Goal: Task Accomplishment & Management: Use online tool/utility

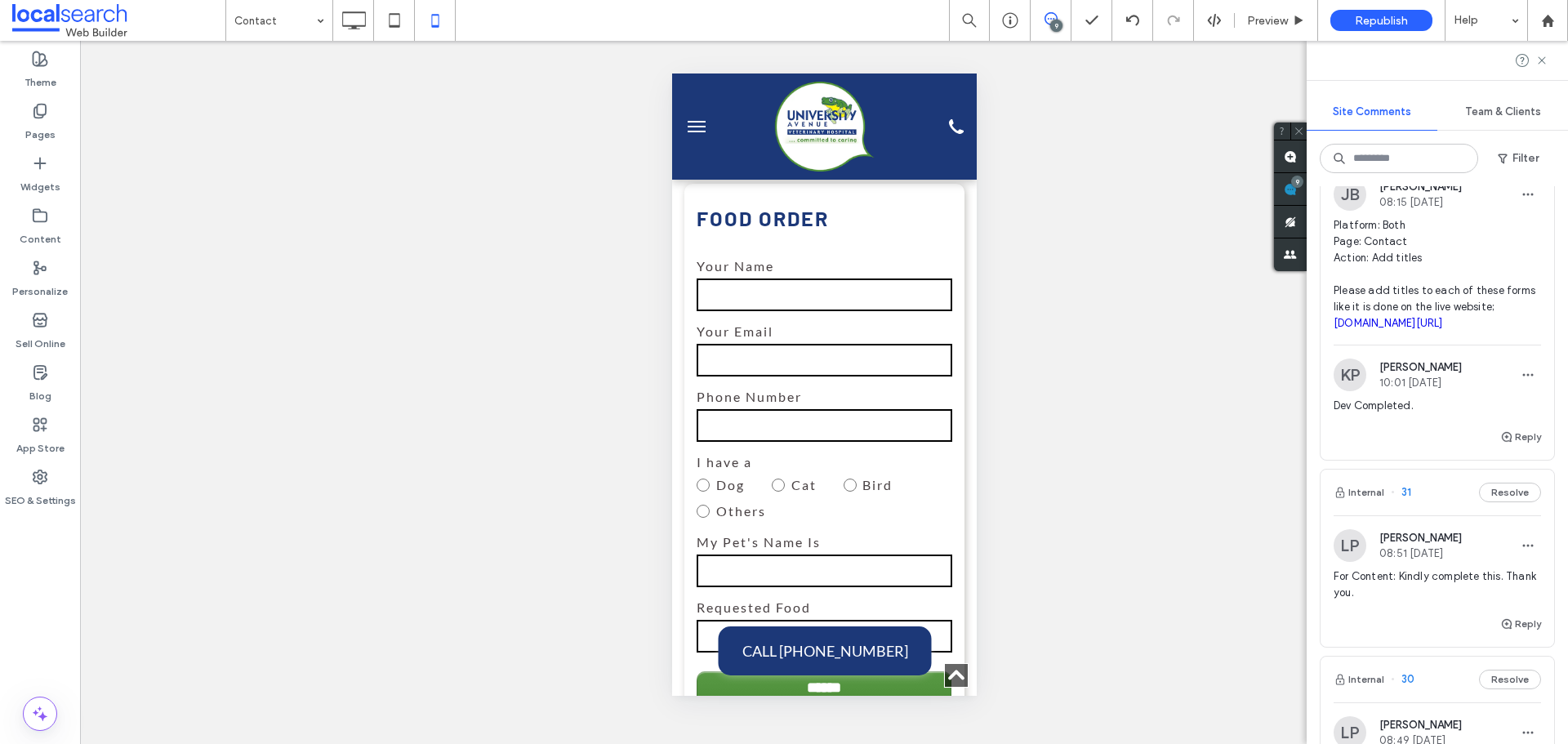
scroll to position [2369, 0]
click at [1060, 11] on div "9" at bounding box center [1050, 20] width 41 height 41
drag, startPoint x: 1332, startPoint y: 288, endPoint x: 1523, endPoint y: 304, distance: 191.7
click at [1523, 304] on div "[PERSON_NAME] [PERSON_NAME] 08:15 [DATE] Platform: Both Page: Contact Action: A…" at bounding box center [1437, 261] width 234 height 166
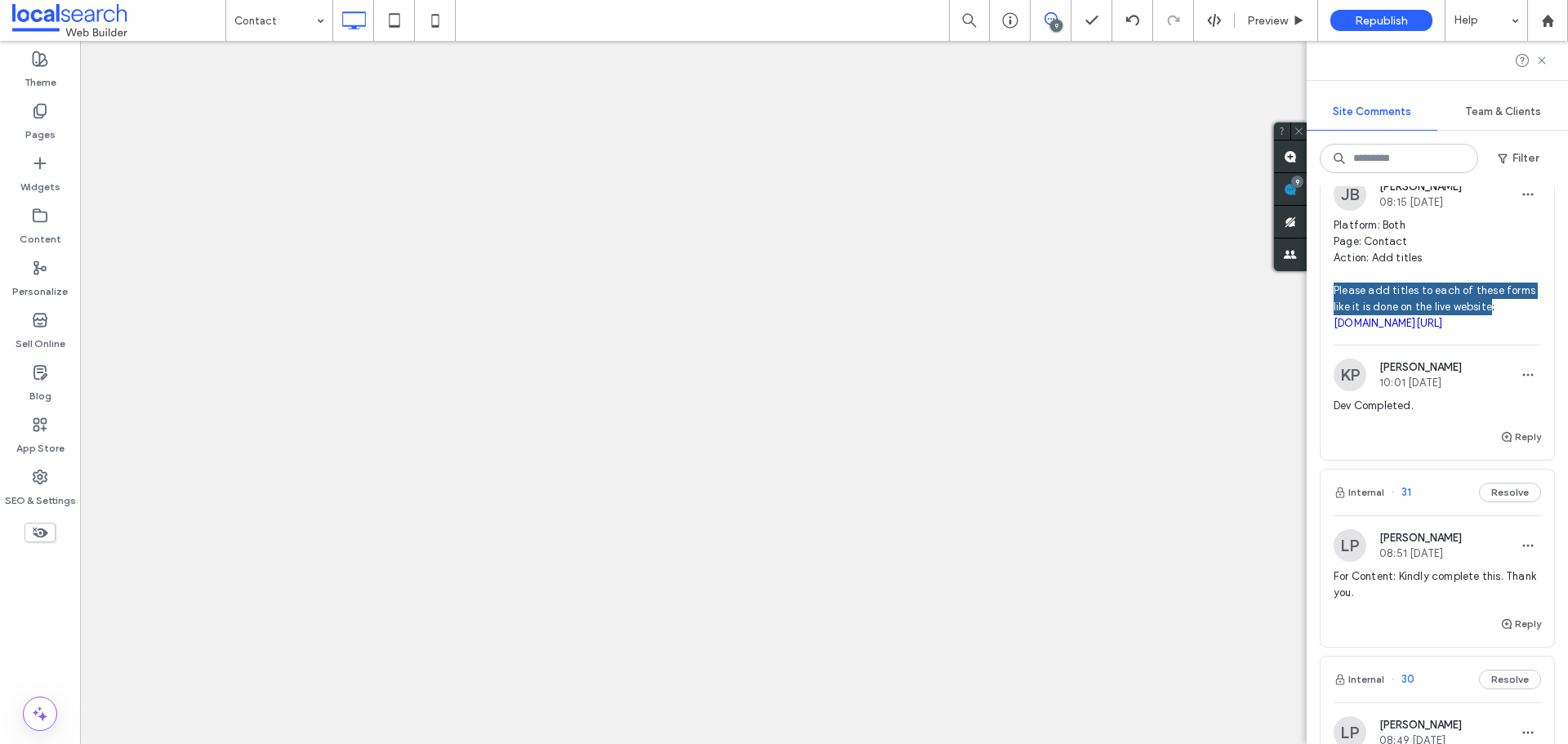
scroll to position [0, 0]
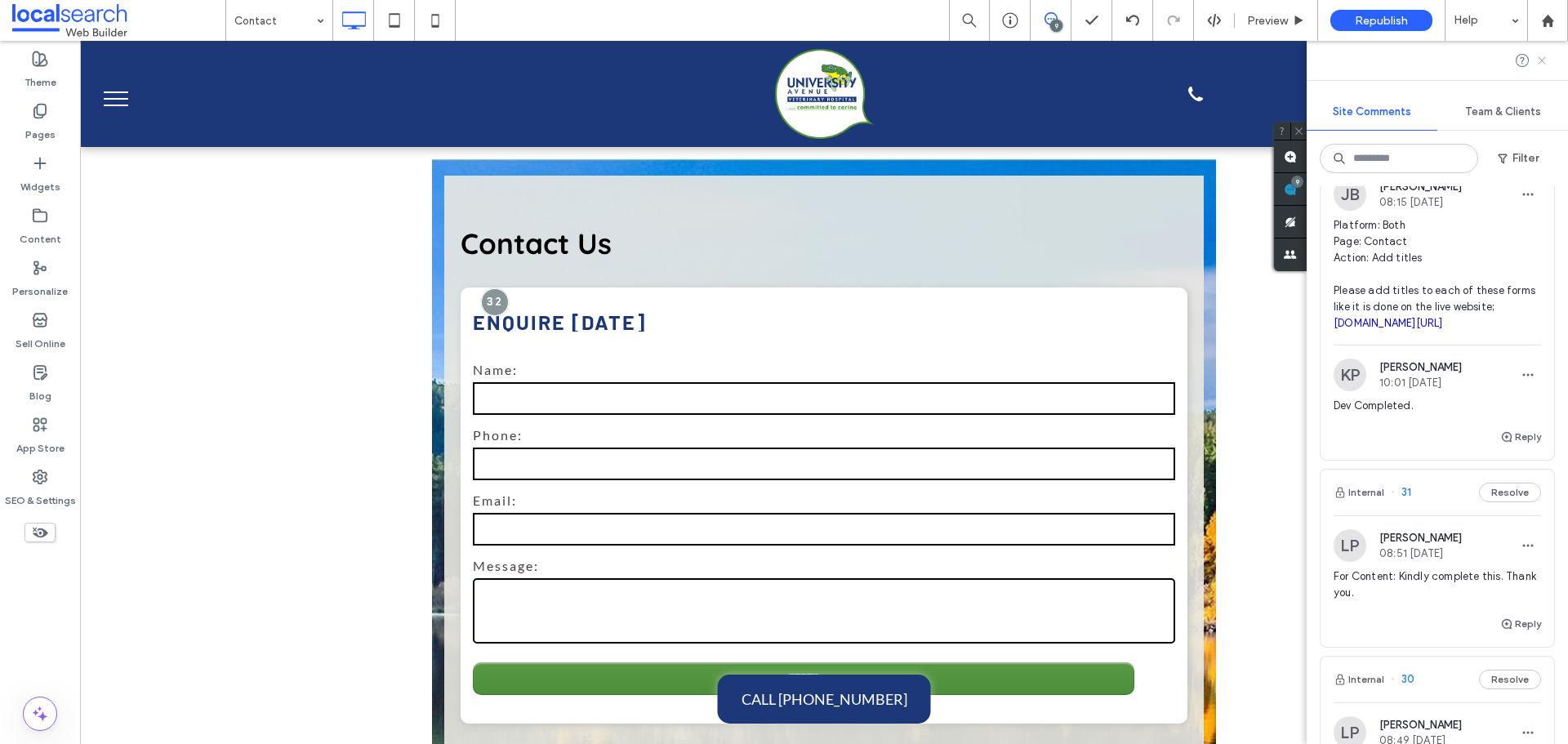
click at [1545, 64] on use at bounding box center [1542, 60] width 7 height 7
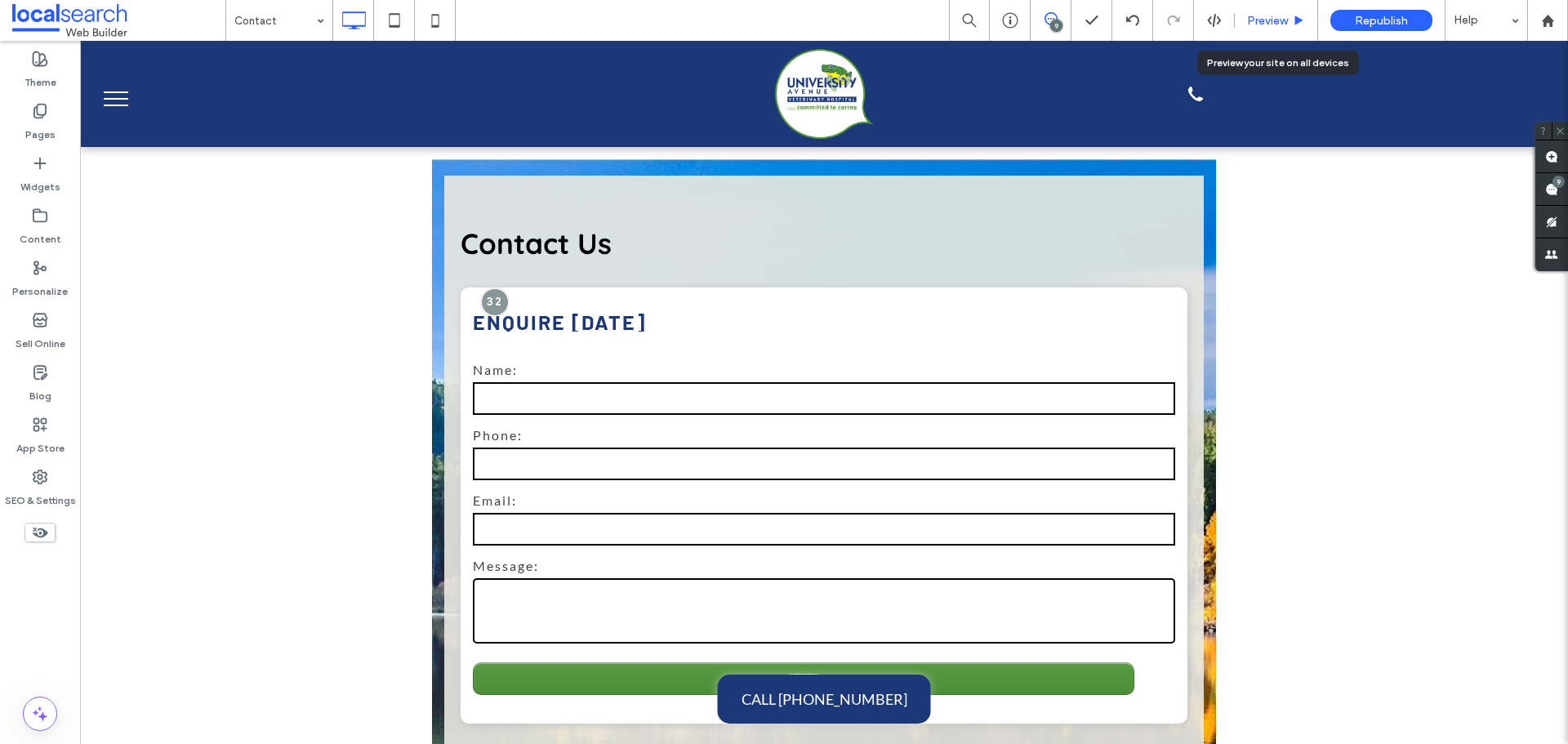
click at [1272, 19] on span "Preview" at bounding box center [1268, 20] width 41 height 14
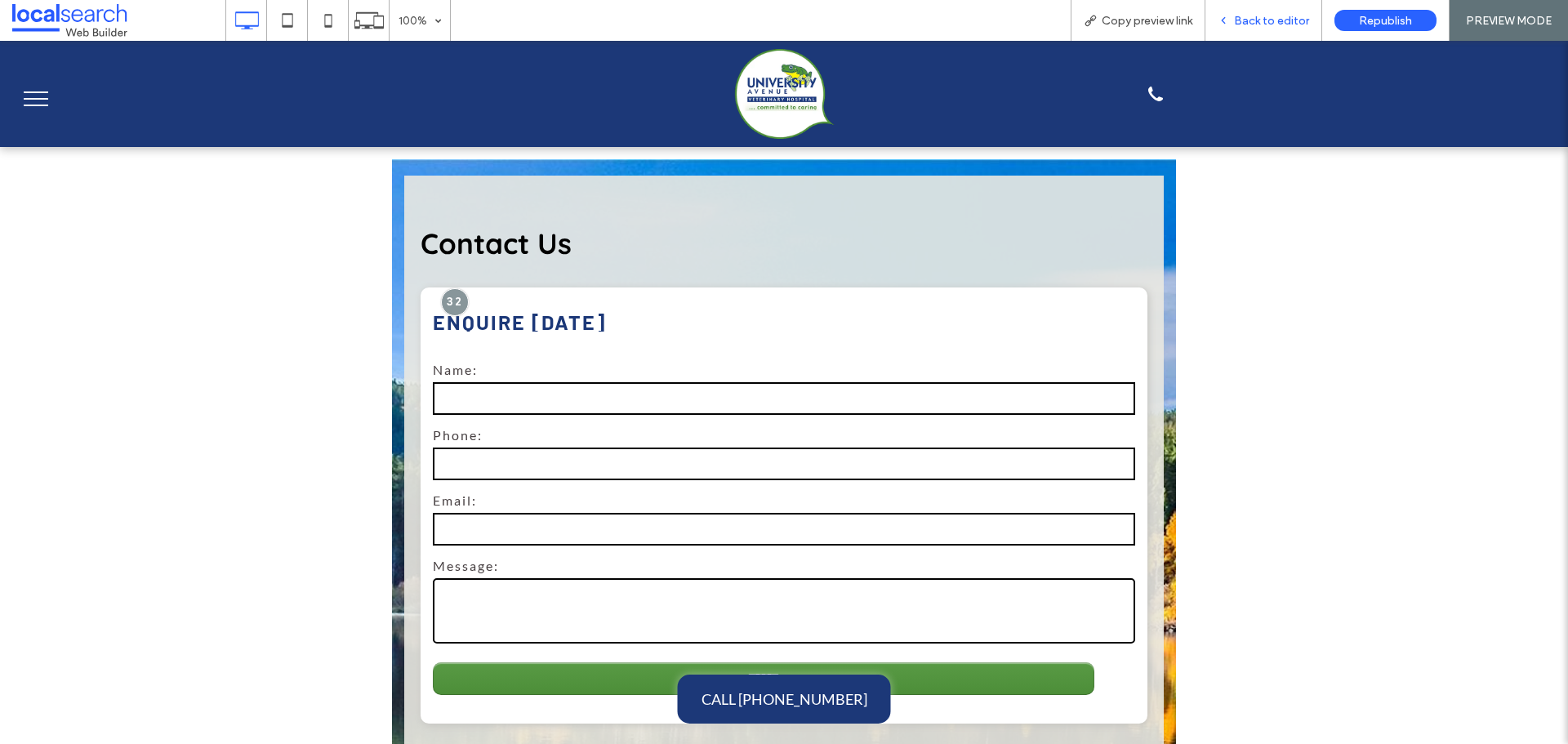
click at [1243, 23] on span "Back to editor" at bounding box center [1271, 20] width 75 height 14
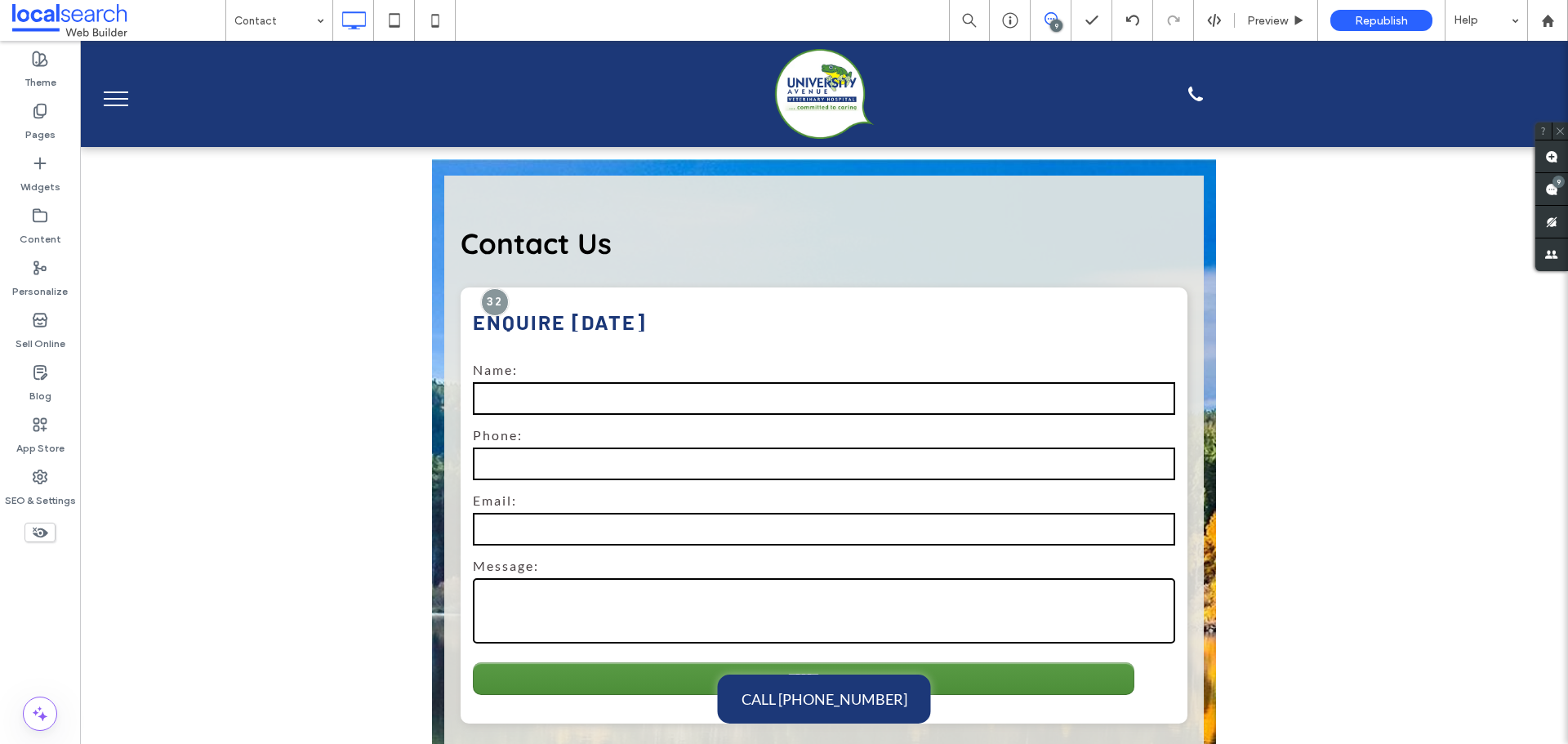
click at [1054, 28] on div "9" at bounding box center [1056, 25] width 12 height 12
click at [1554, 199] on span at bounding box center [1553, 188] width 33 height 32
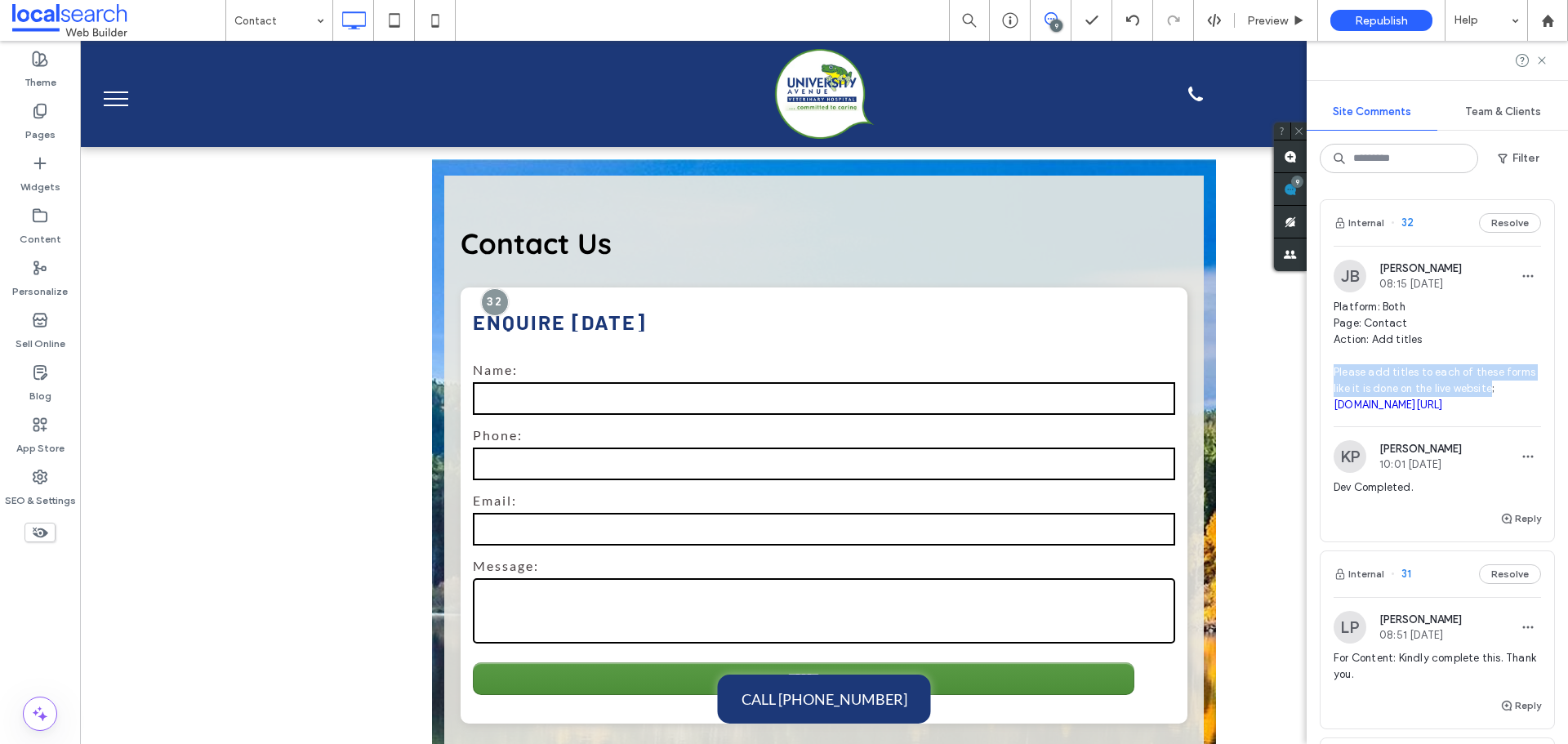
drag, startPoint x: 1332, startPoint y: 365, endPoint x: 1522, endPoint y: 391, distance: 191.8
click at [1522, 391] on div "[PERSON_NAME] [PERSON_NAME] 08:15 [DATE] Platform: Both Page: Contact Action: A…" at bounding box center [1437, 343] width 234 height 166
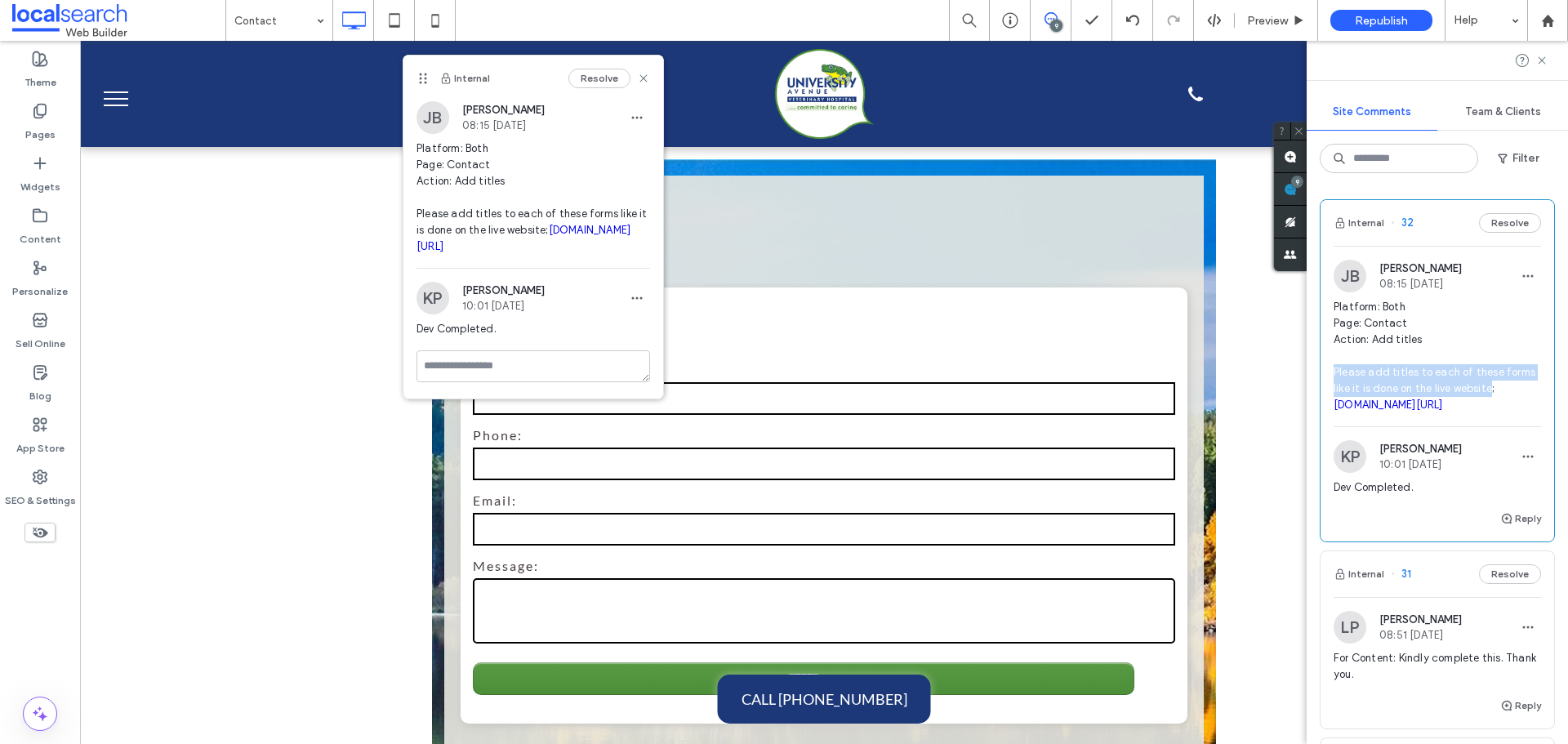
copy span "Please add titles to each of these forms like it is done on the live website"
click at [1248, 11] on div "Preview" at bounding box center [1277, 20] width 84 height 41
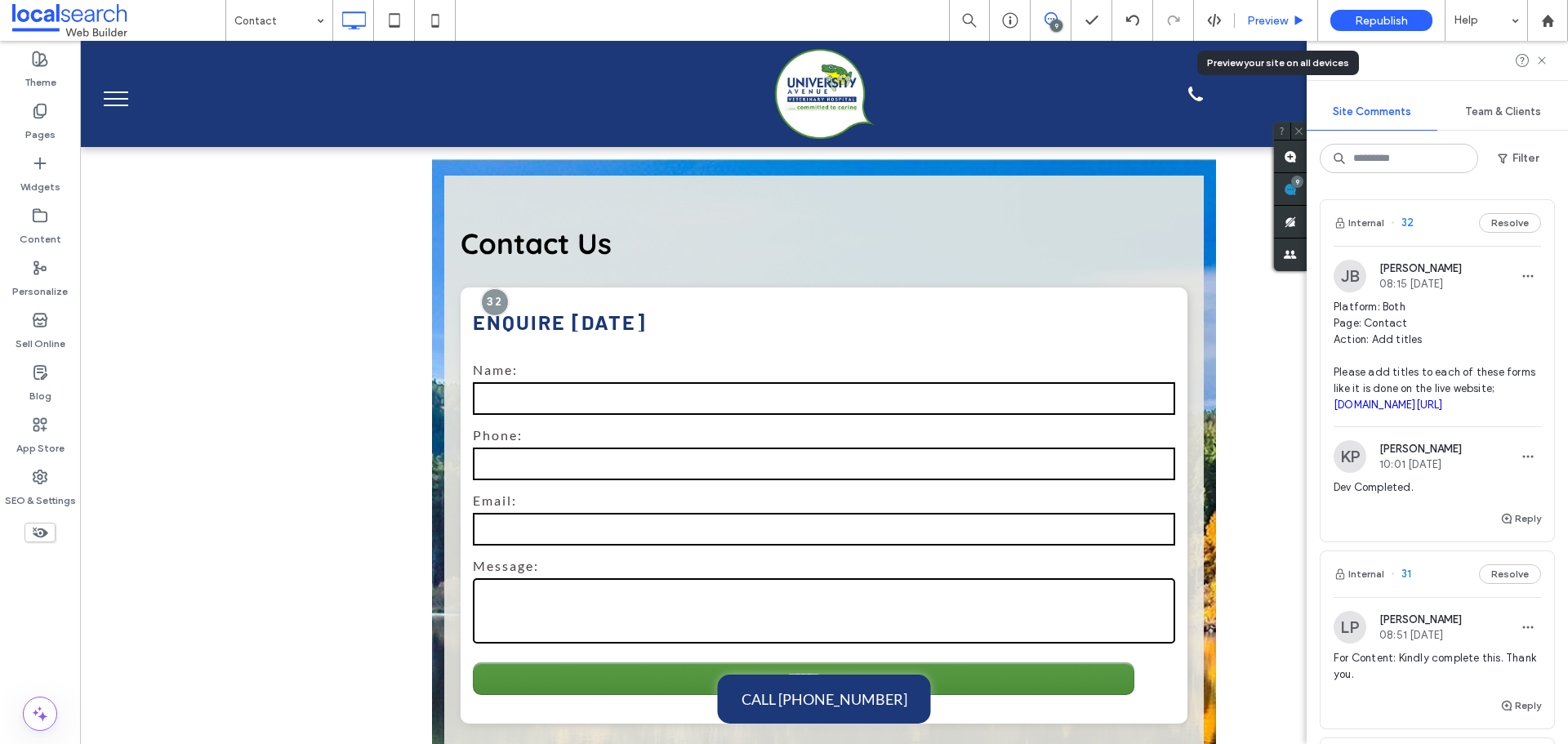
click at [1255, 20] on span "Preview" at bounding box center [1268, 20] width 41 height 14
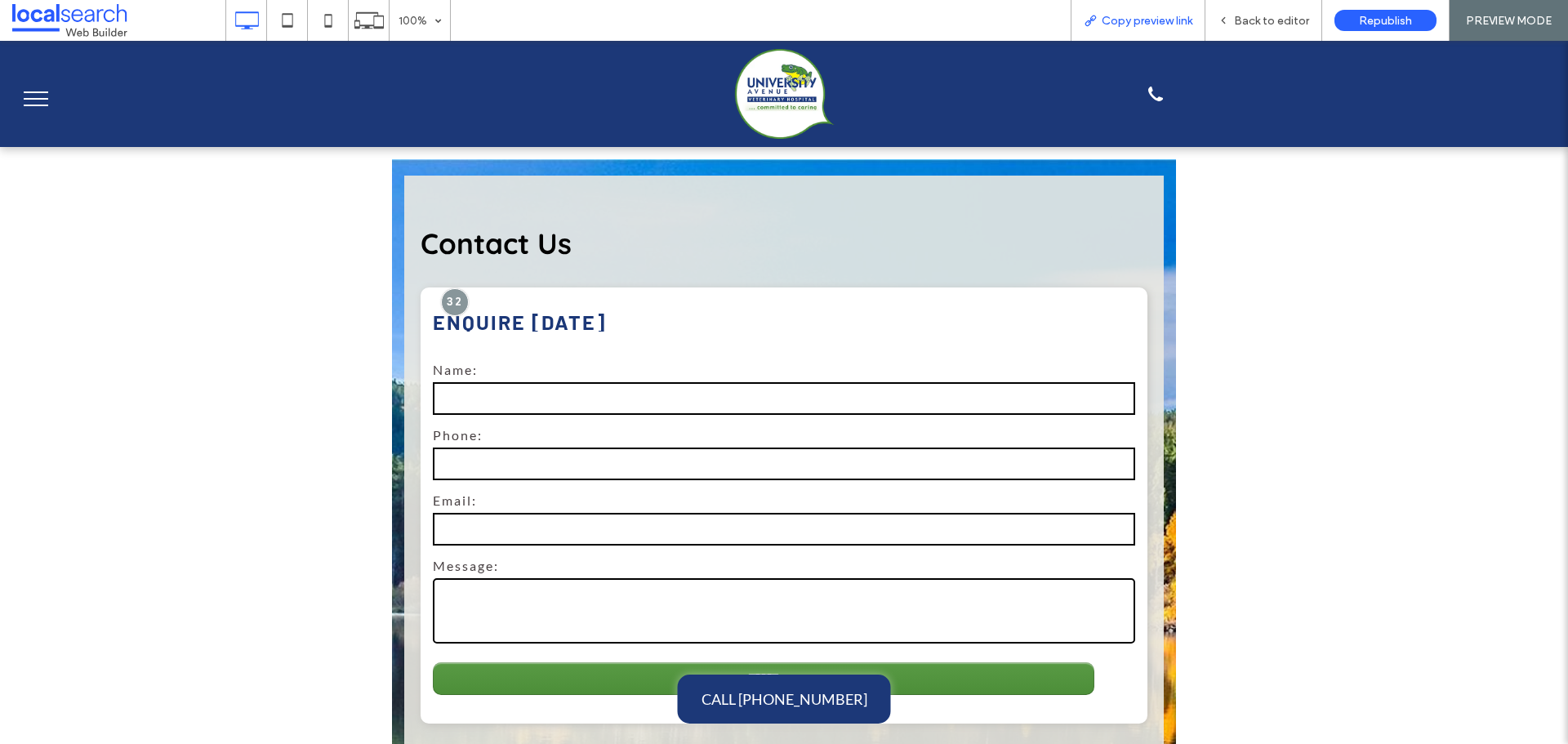
click at [1156, 19] on span "Copy preview link" at bounding box center [1148, 20] width 91 height 14
click at [1228, 7] on div "Back to editor" at bounding box center [1264, 20] width 116 height 41
click at [1229, 12] on div "Back to editor" at bounding box center [1264, 20] width 116 height 41
click at [1241, 20] on span "Back to editor" at bounding box center [1271, 20] width 75 height 14
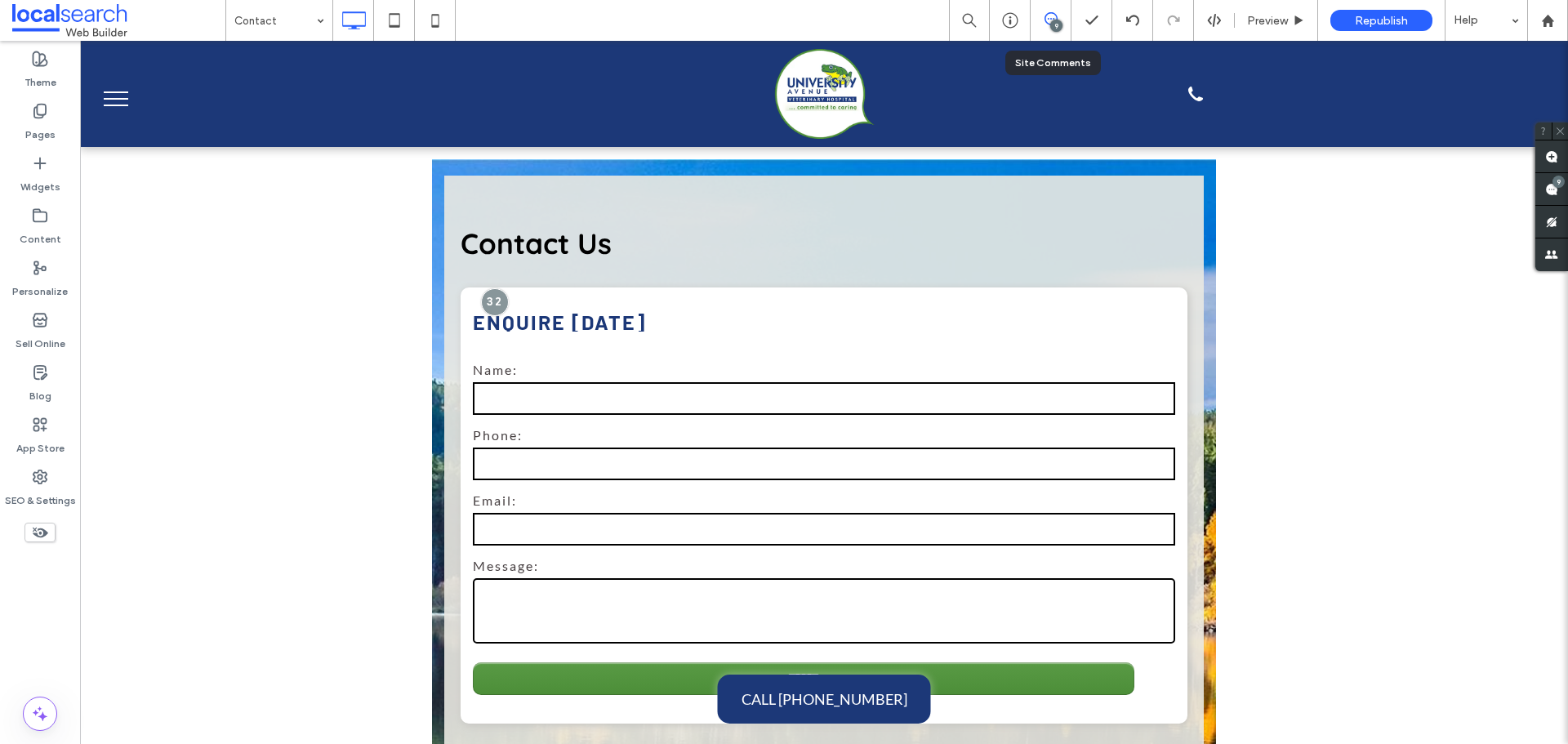
click at [1047, 29] on div "9" at bounding box center [1050, 20] width 41 height 41
click at [1050, 25] on use at bounding box center [1051, 18] width 13 height 13
click at [1558, 189] on use at bounding box center [1552, 189] width 13 height 13
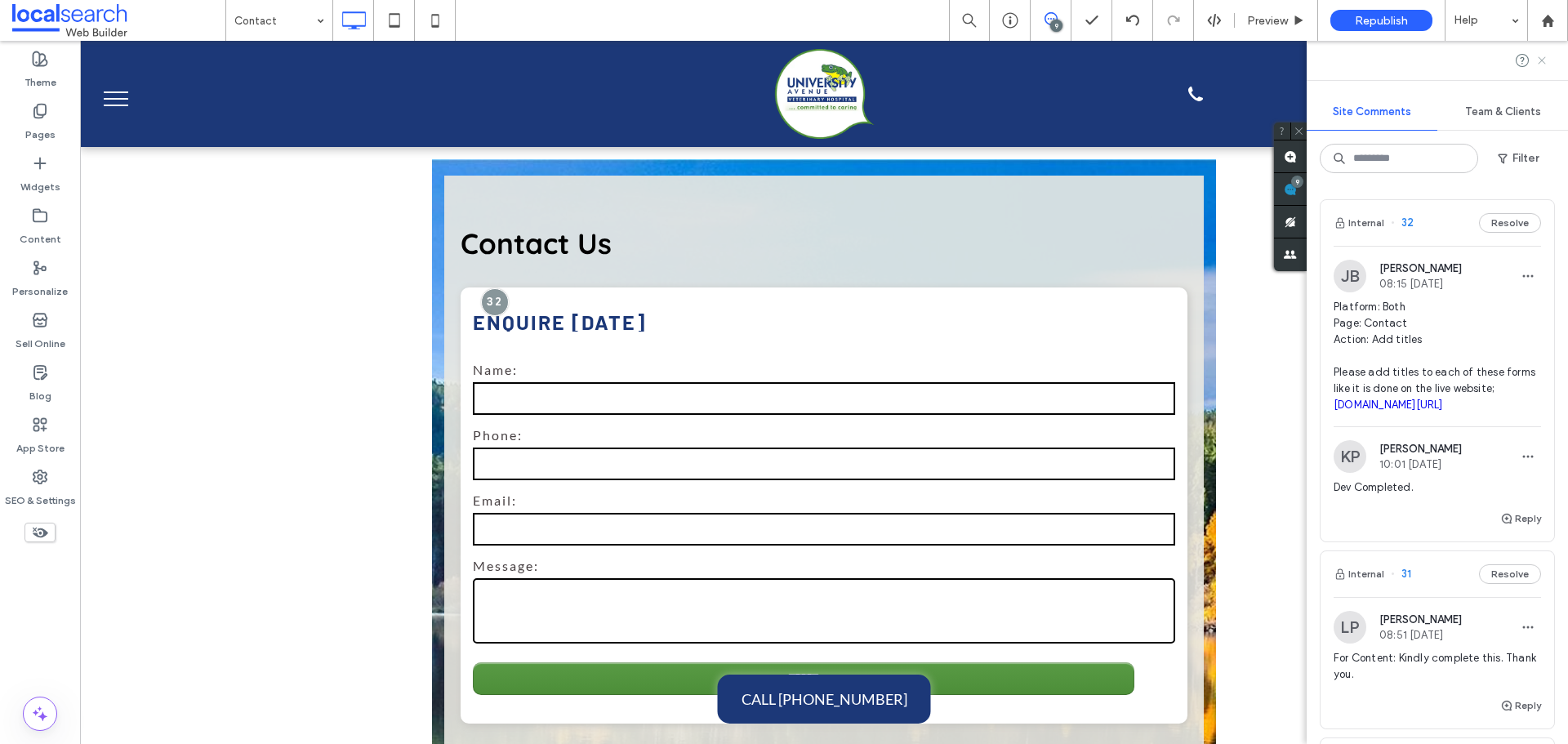
click at [1543, 61] on use at bounding box center [1542, 60] width 7 height 7
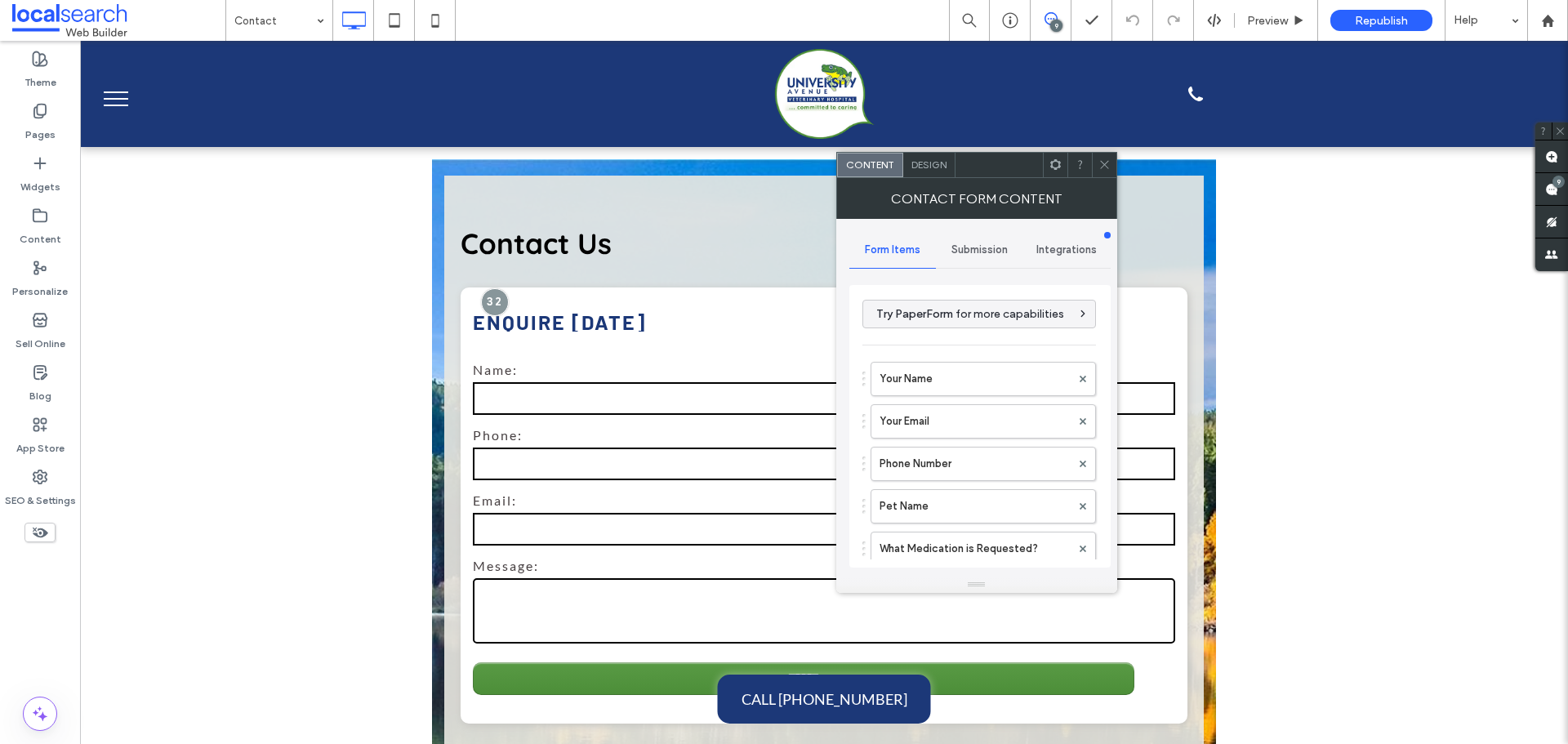
type input "******"
type input "**********"
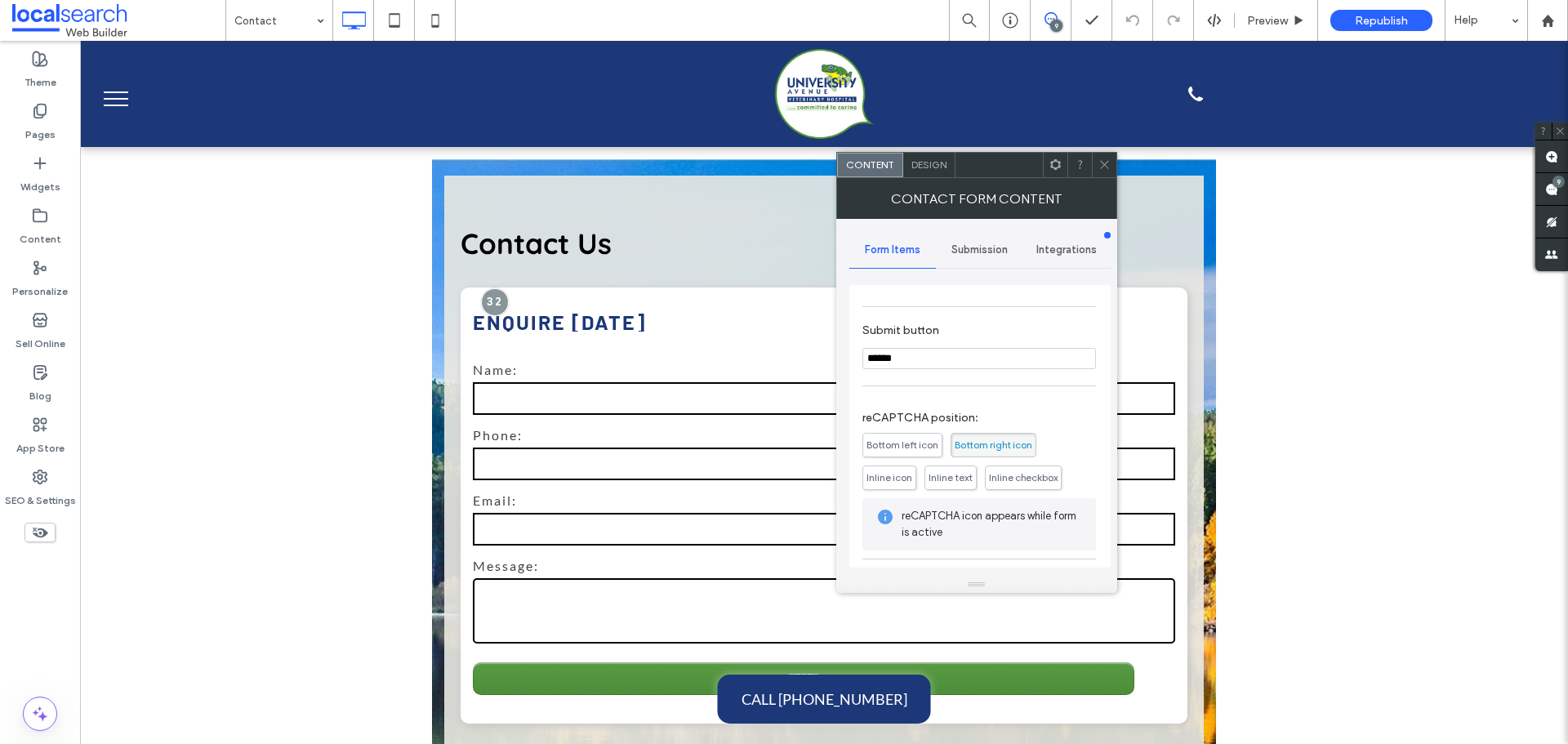
scroll to position [628, 0]
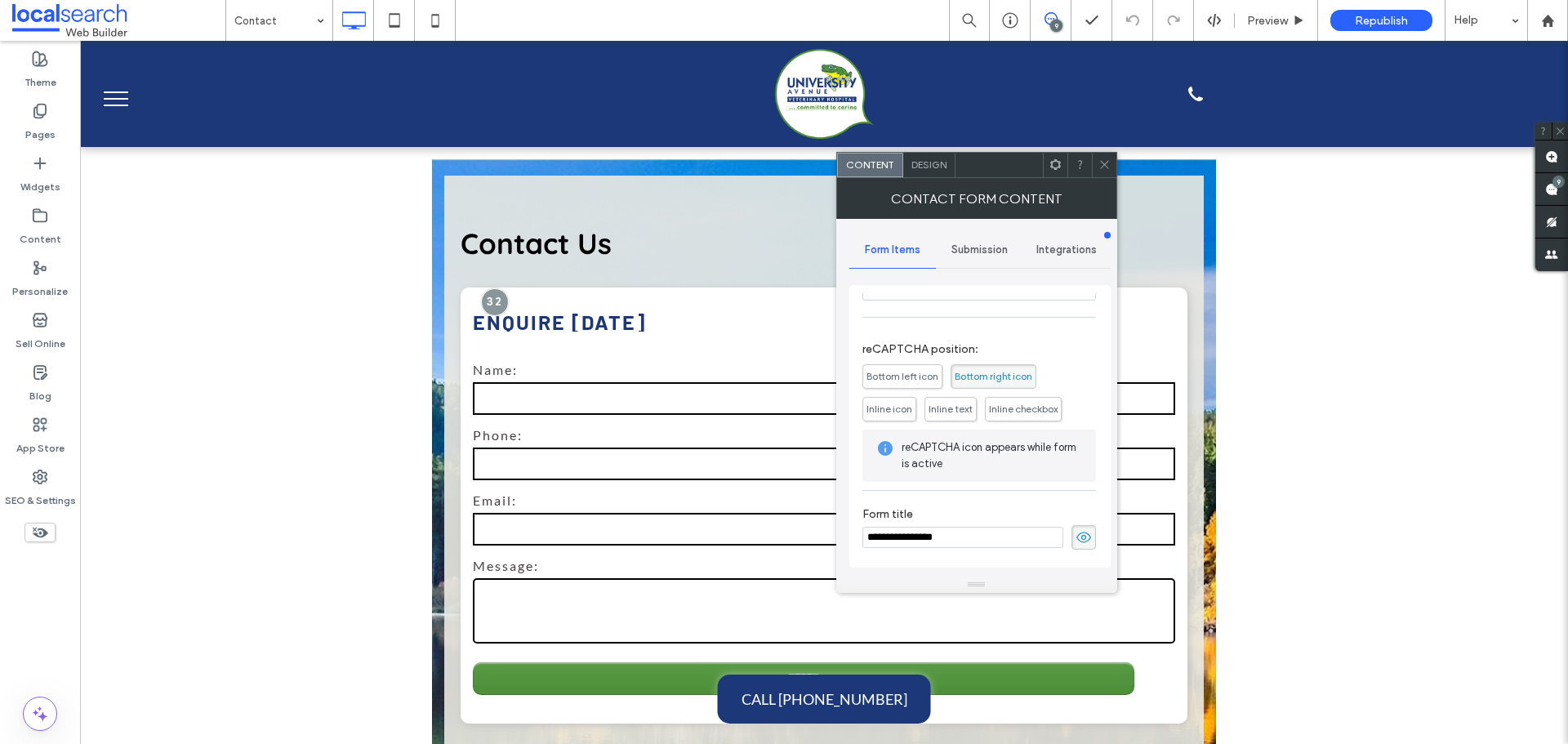
click at [1102, 163] on use at bounding box center [1104, 165] width 8 height 8
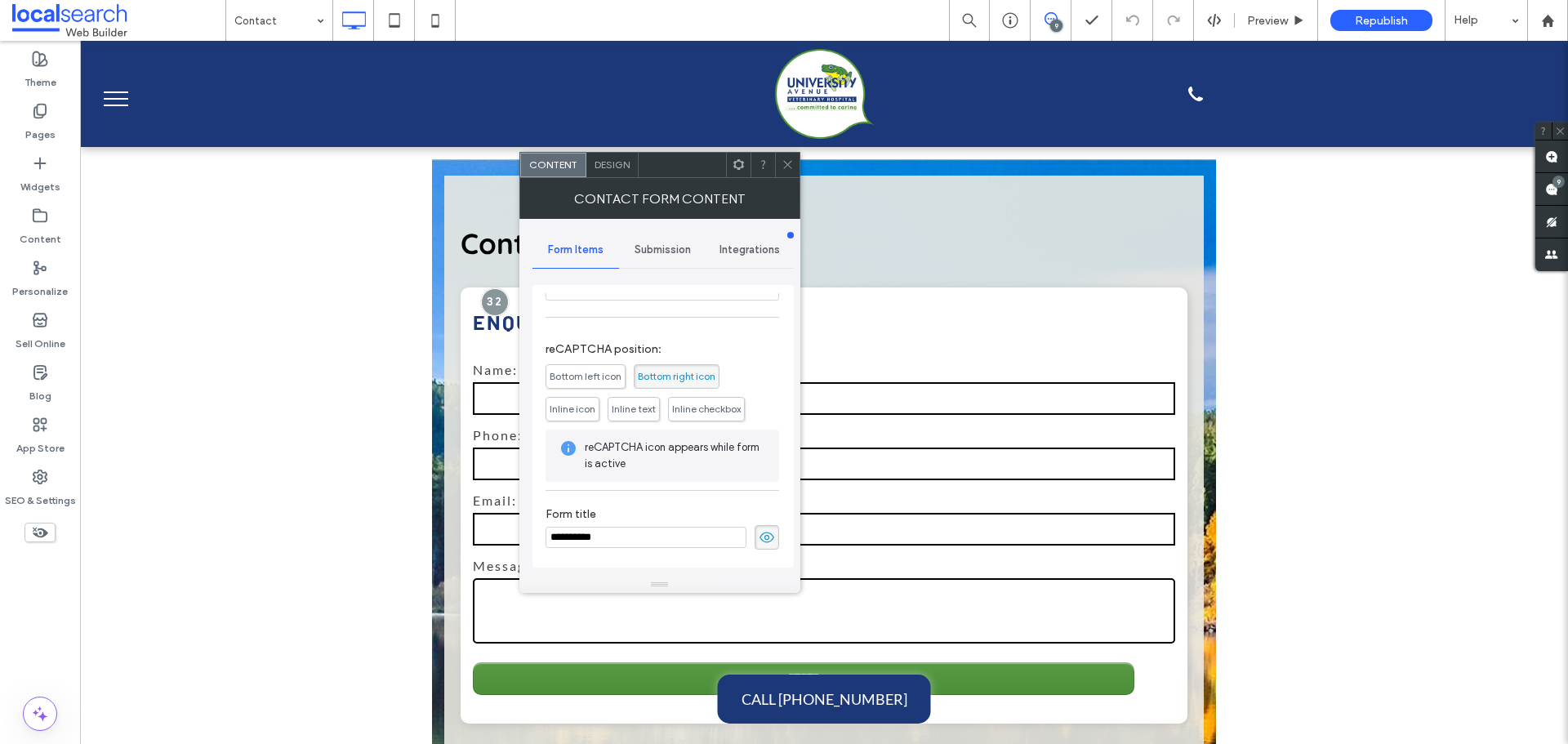
scroll to position [416, 0]
click at [789, 166] on use at bounding box center [787, 165] width 8 height 8
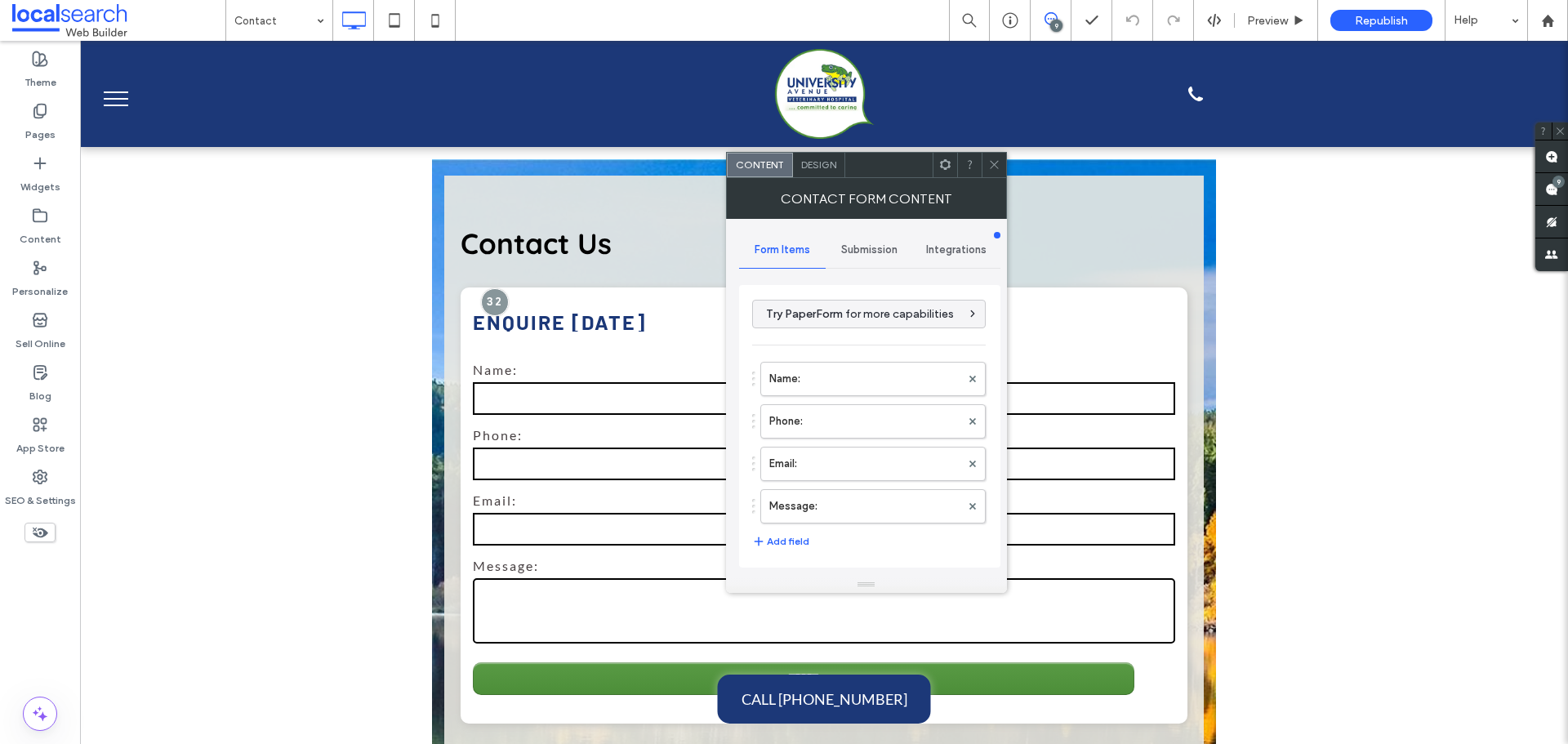
click at [868, 246] on span "Submission" at bounding box center [869, 250] width 56 height 13
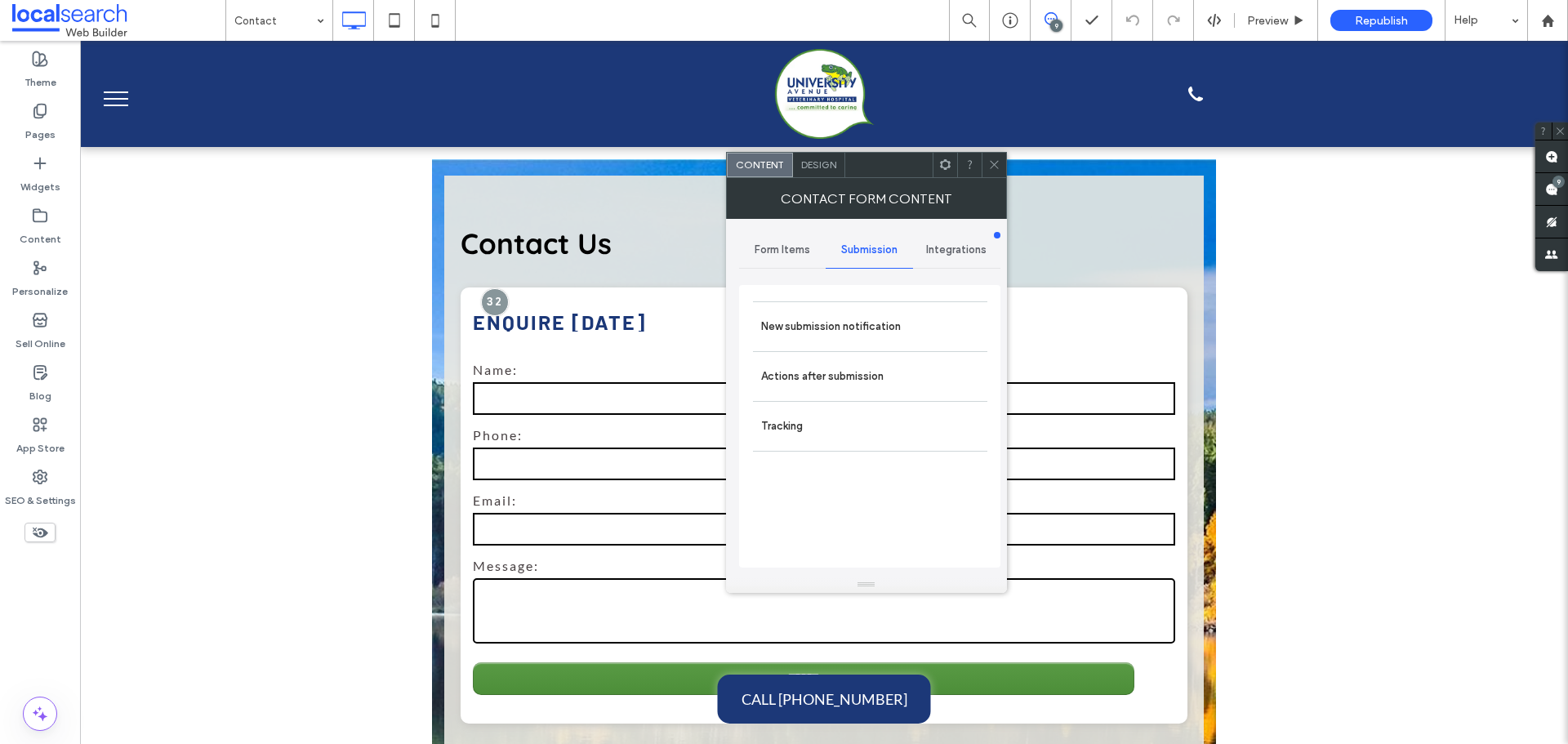
click at [813, 173] on div "Design" at bounding box center [819, 165] width 52 height 25
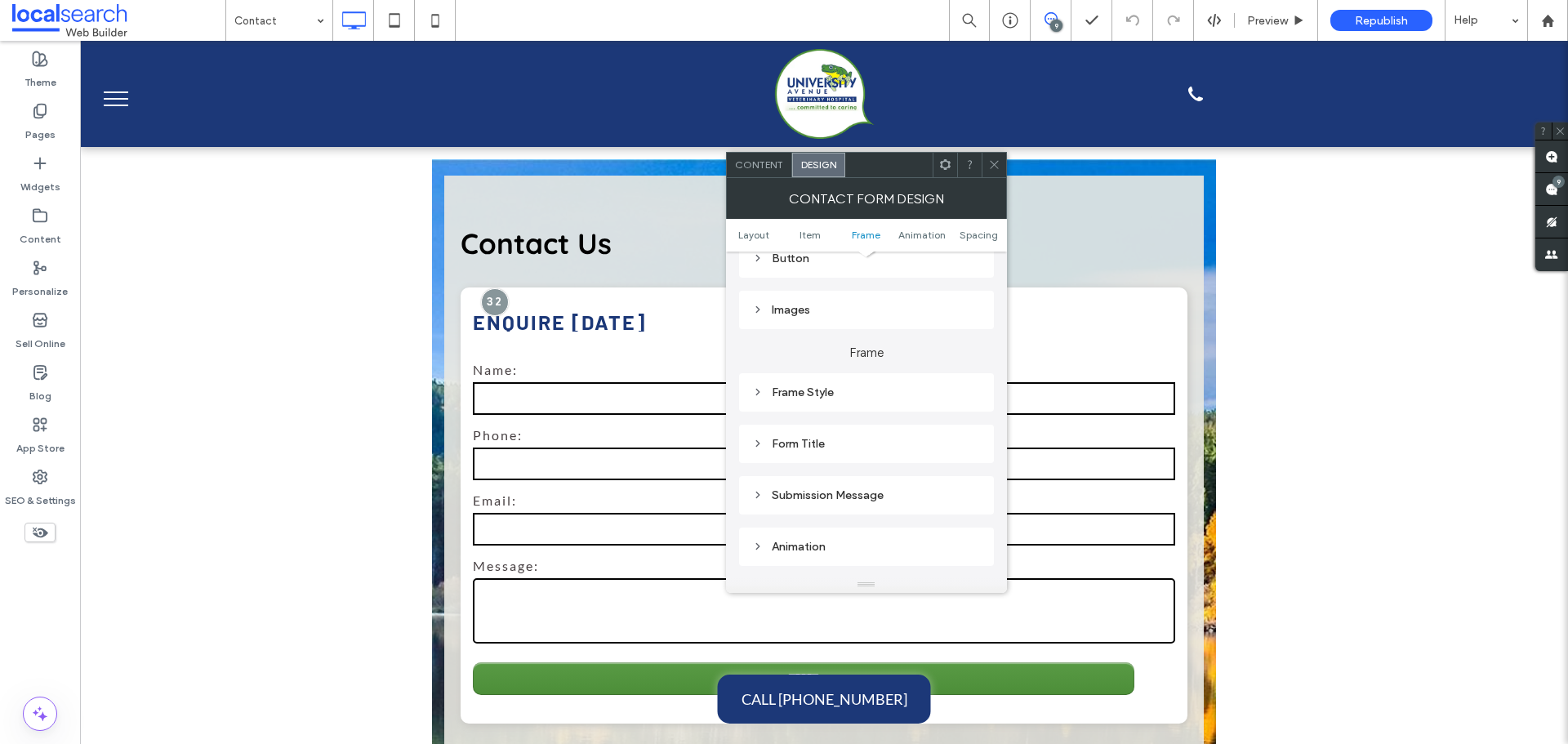
scroll to position [356, 0]
click at [854, 503] on div "Submission Message" at bounding box center [866, 508] width 228 height 14
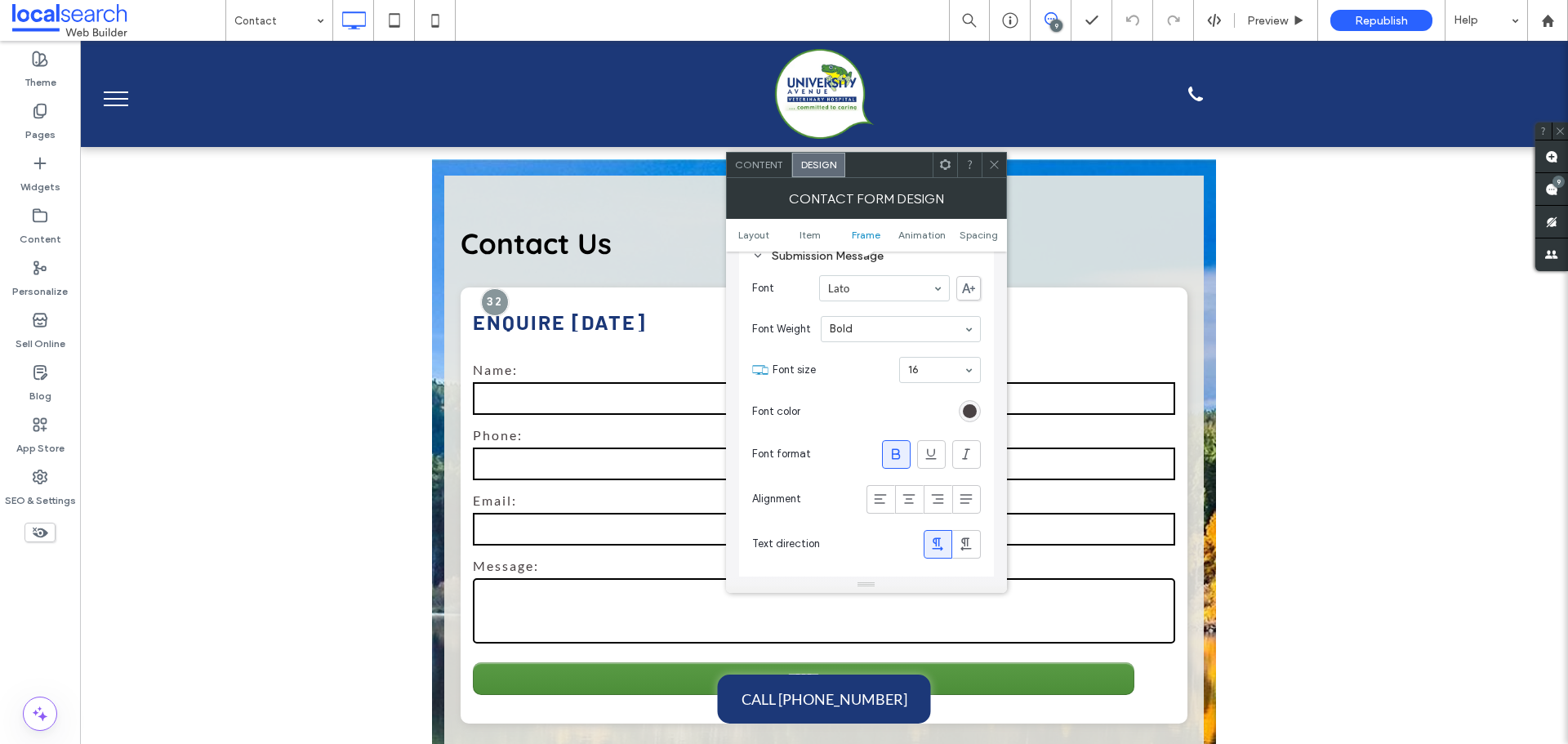
scroll to position [600, 0]
click at [889, 508] on icon at bounding box center [880, 506] width 16 height 16
click at [899, 533] on div "Text direction" at bounding box center [866, 550] width 228 height 45
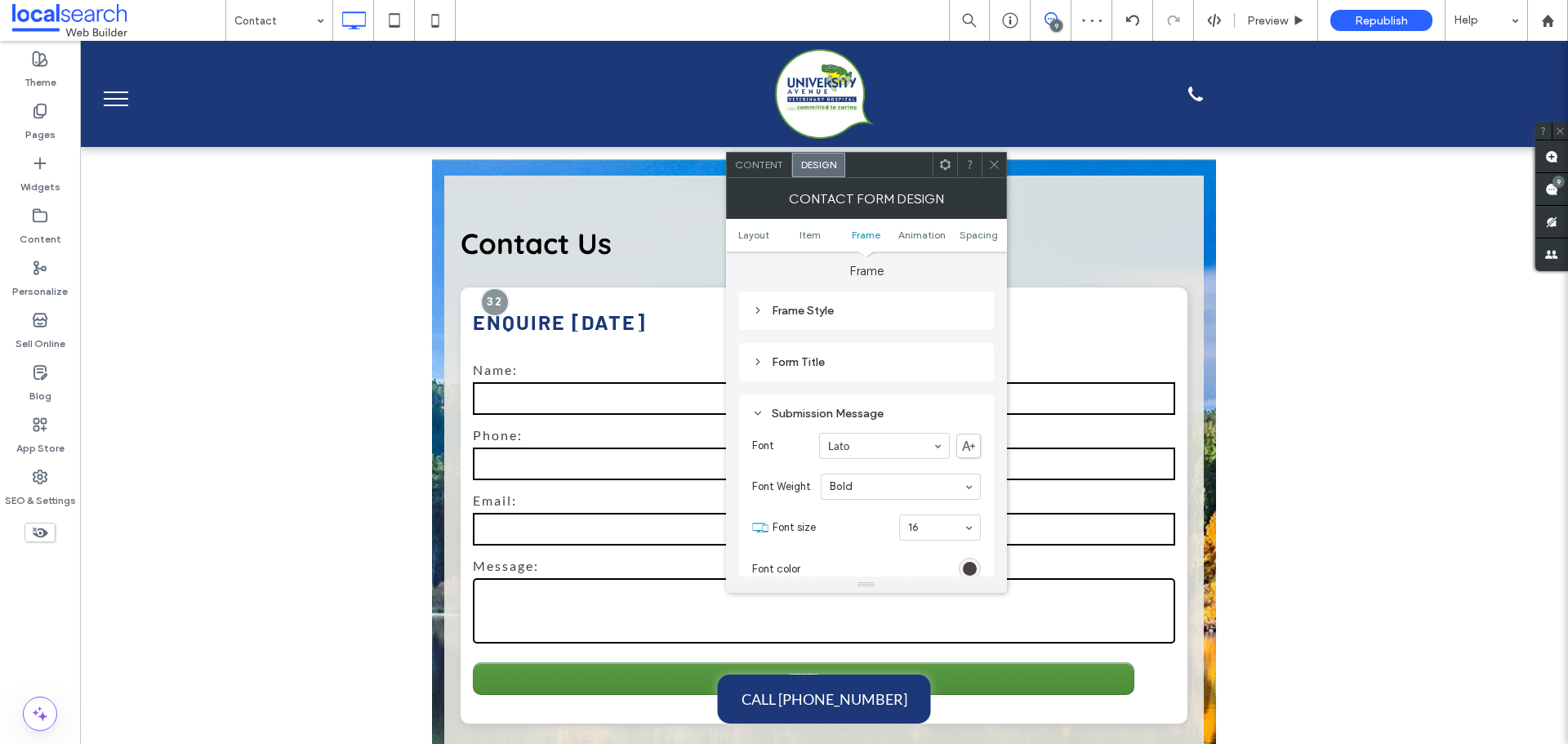
scroll to position [437, 0]
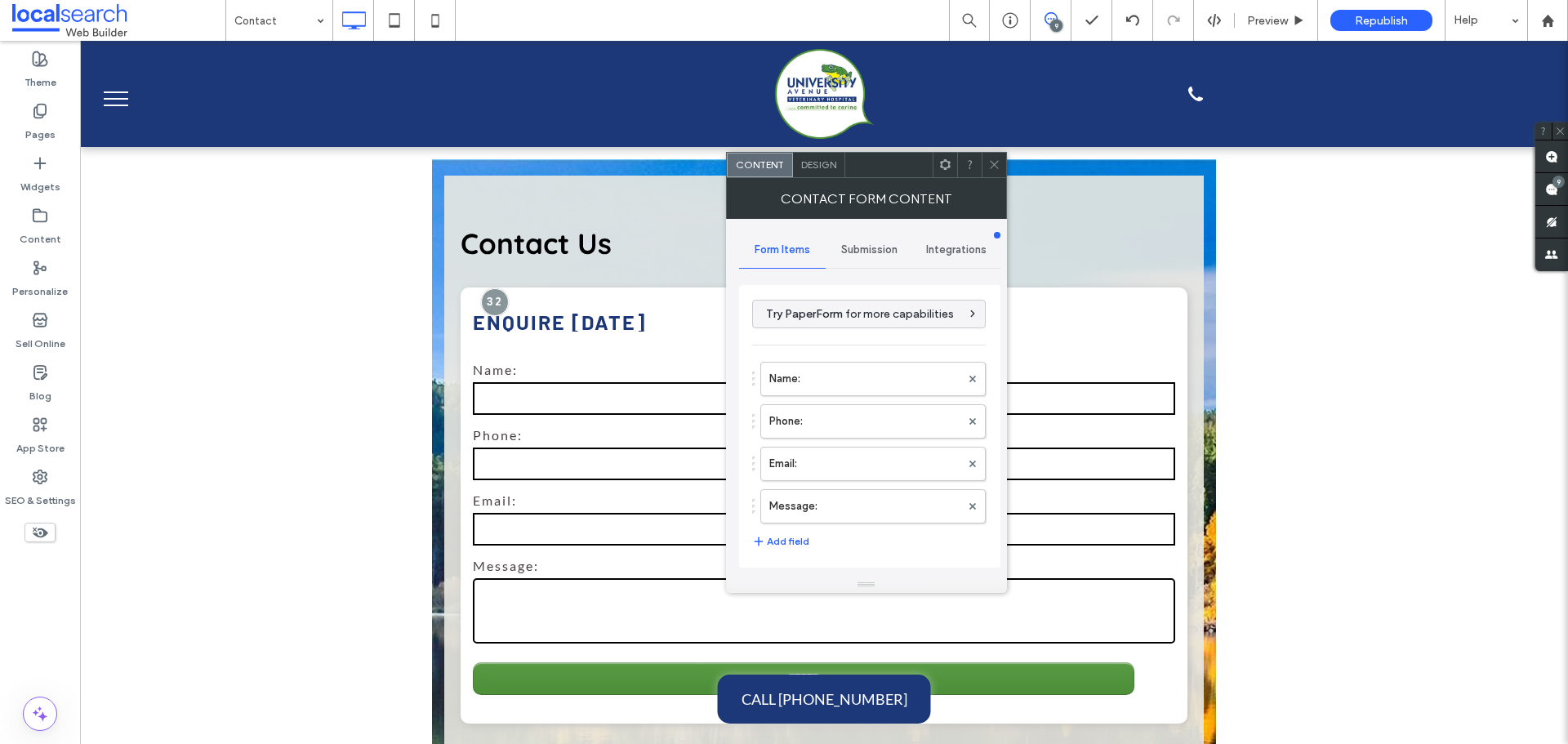
click at [881, 242] on div "Submission" at bounding box center [869, 250] width 87 height 36
click at [856, 341] on label "New submission notification" at bounding box center [870, 327] width 218 height 33
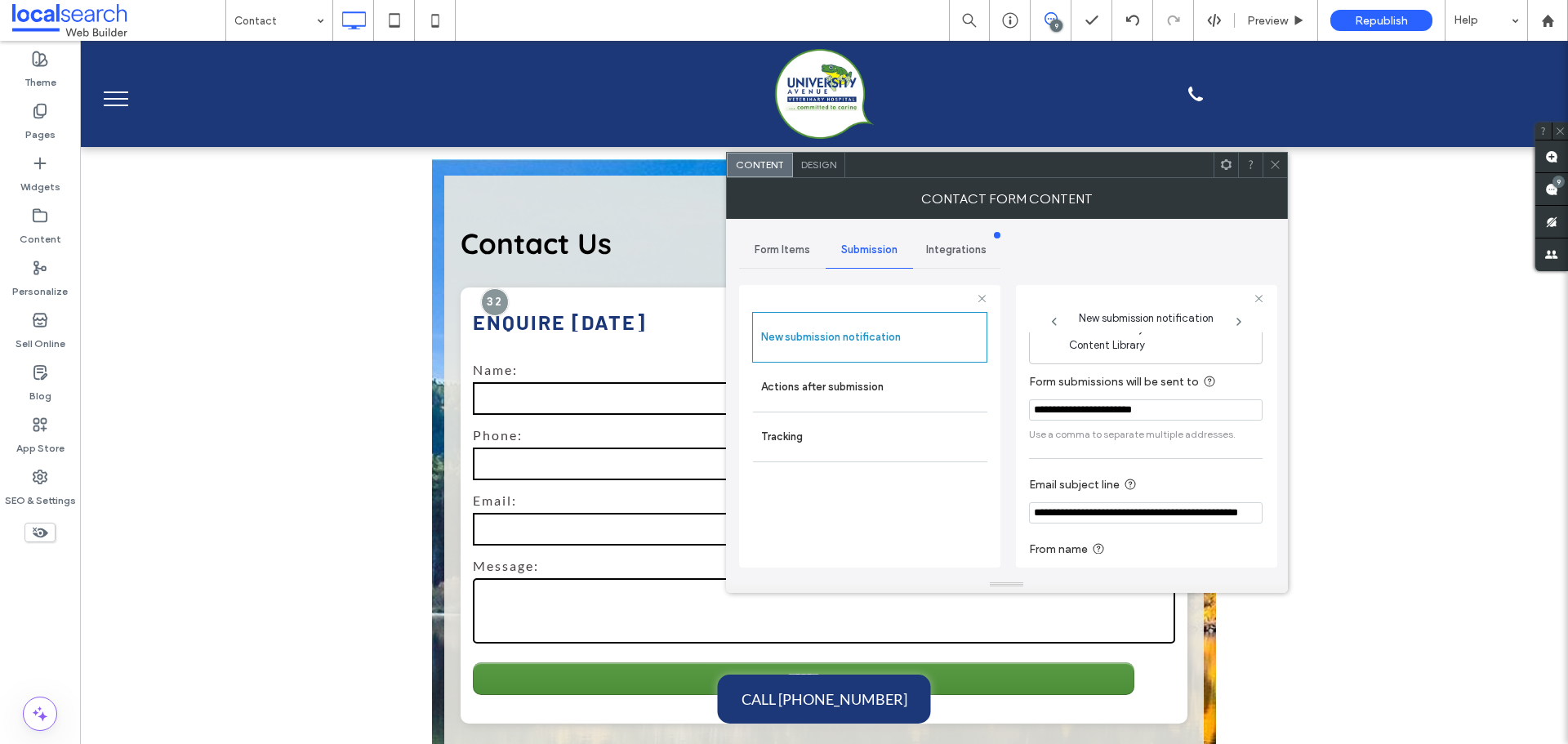
scroll to position [85, 0]
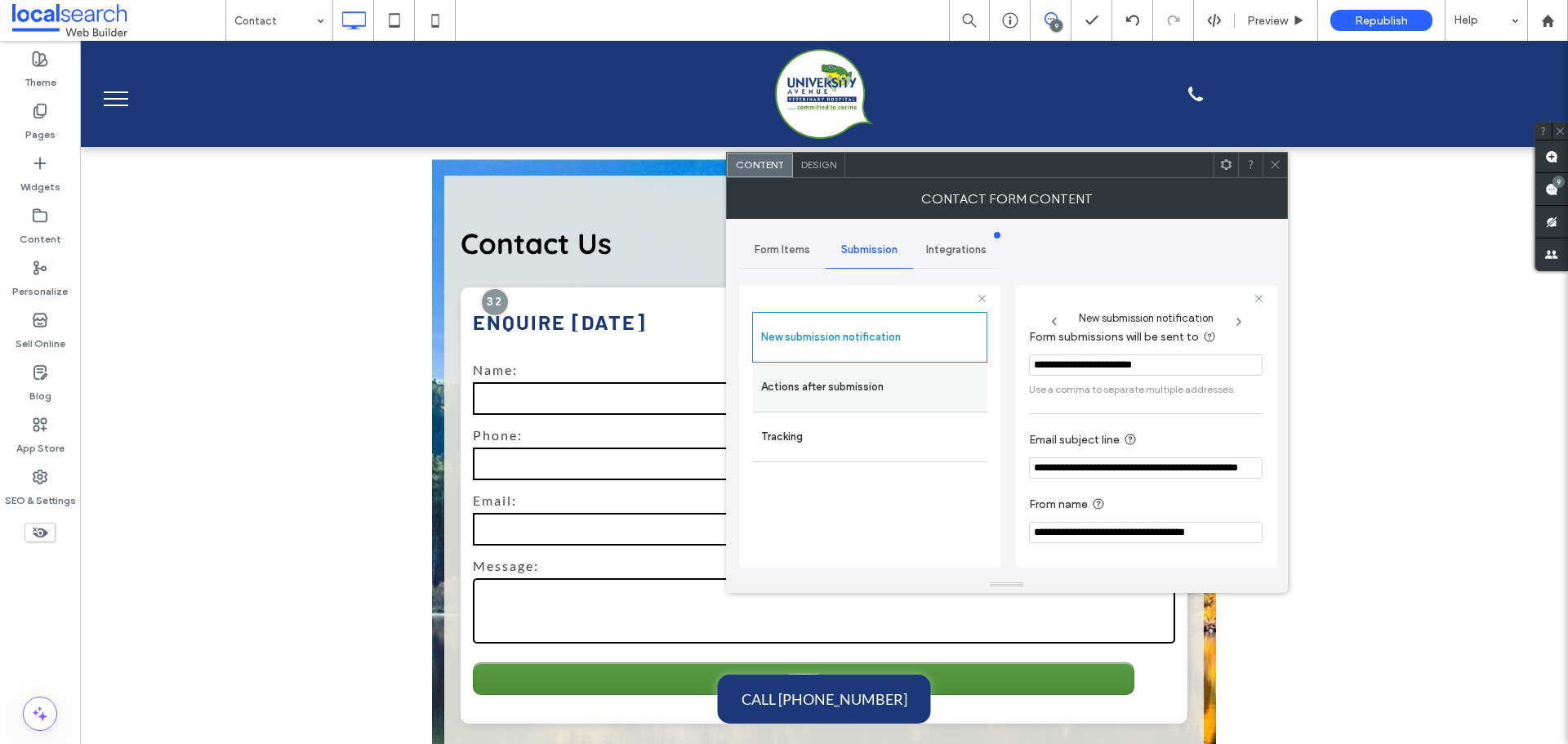
click at [888, 384] on label "Actions after submission" at bounding box center [870, 387] width 218 height 33
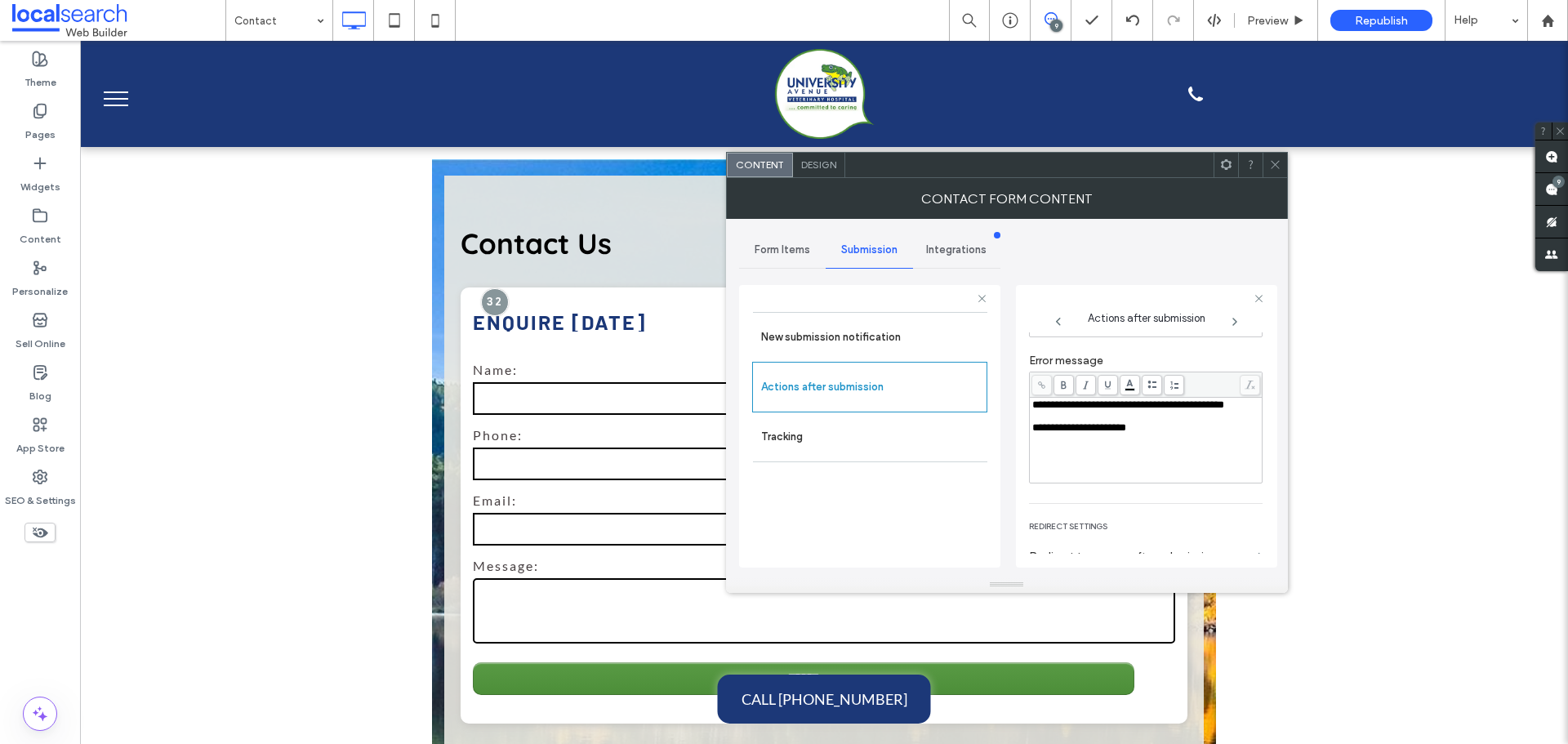
scroll to position [282, 0]
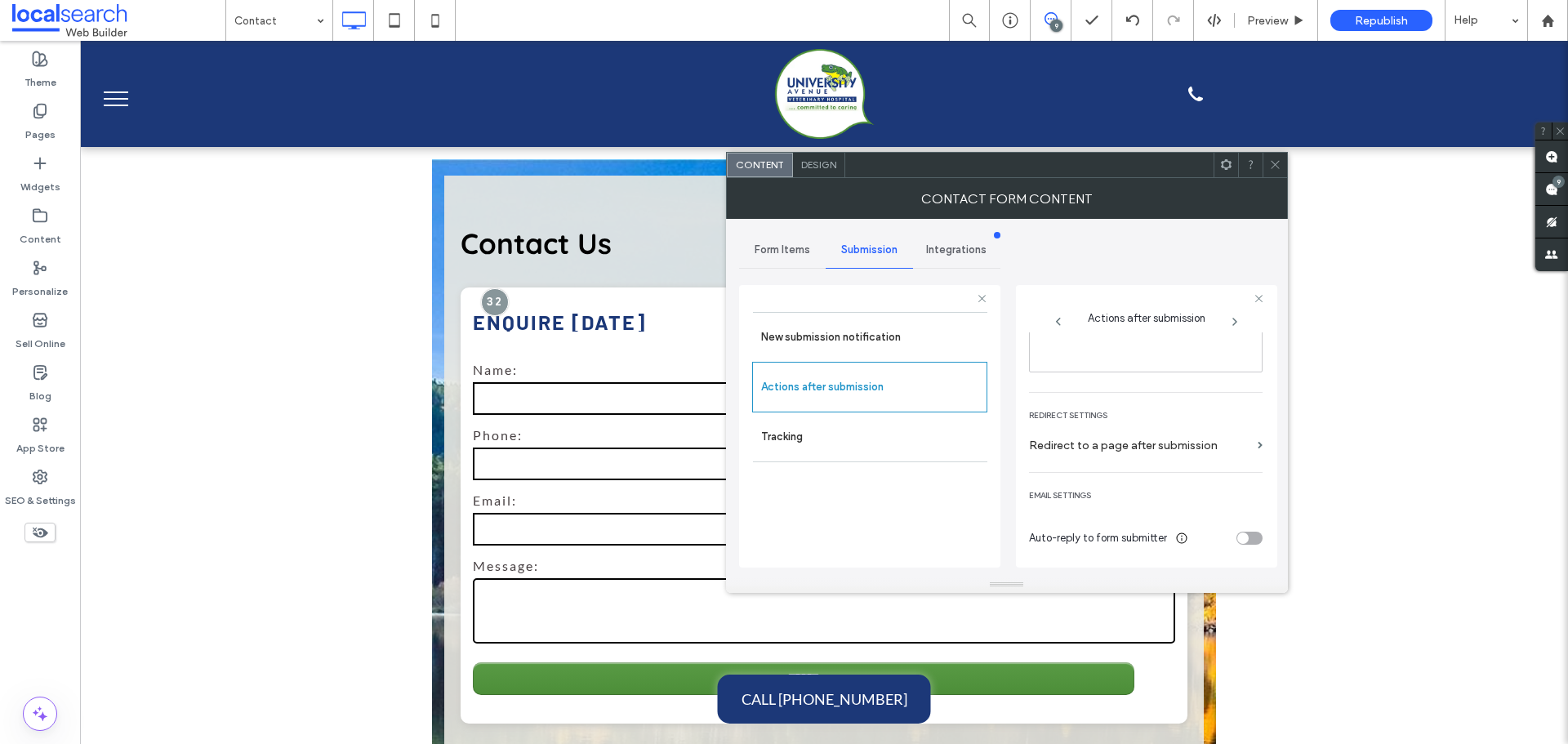
click at [1266, 168] on div at bounding box center [1275, 165] width 25 height 25
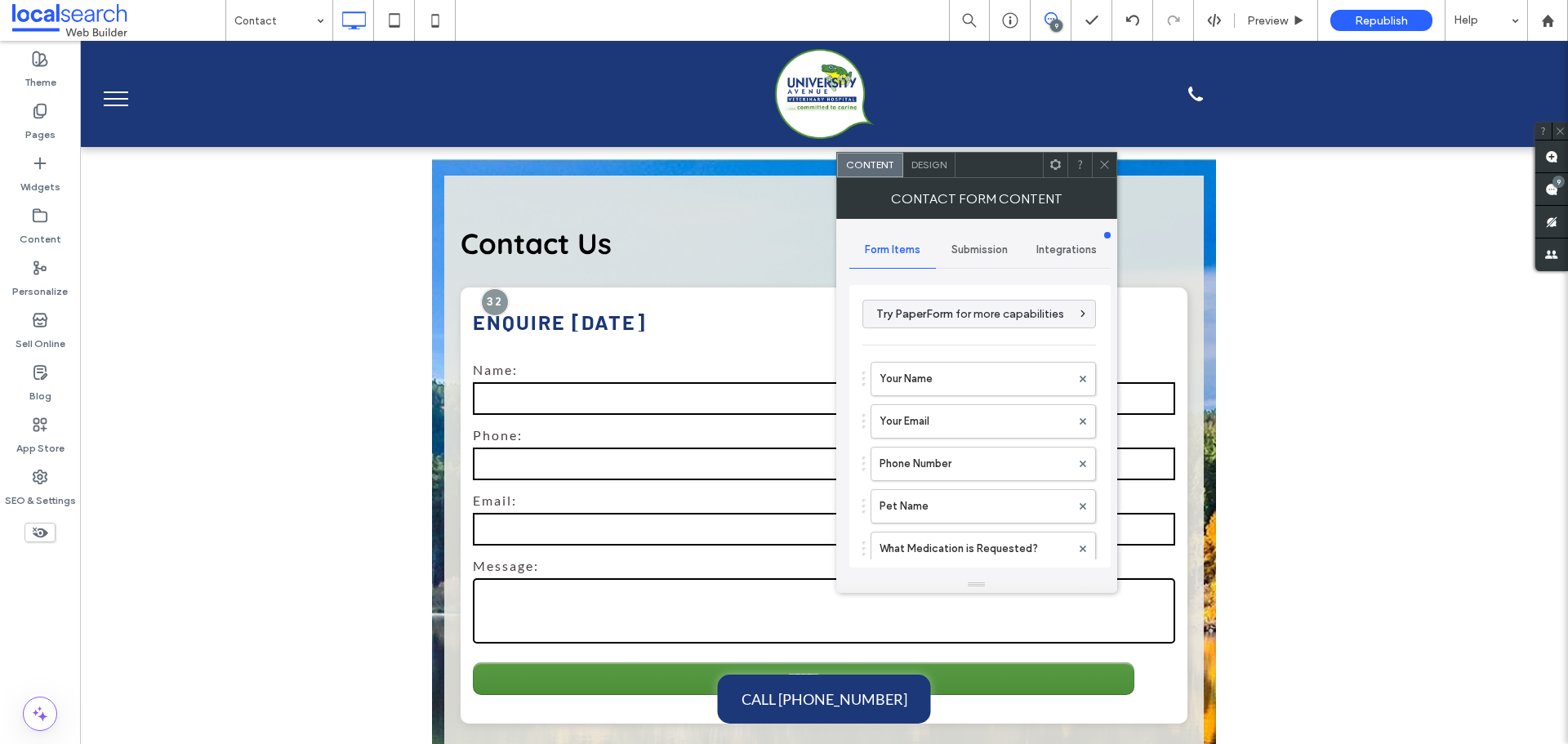
click at [939, 168] on span "Design" at bounding box center [929, 164] width 35 height 12
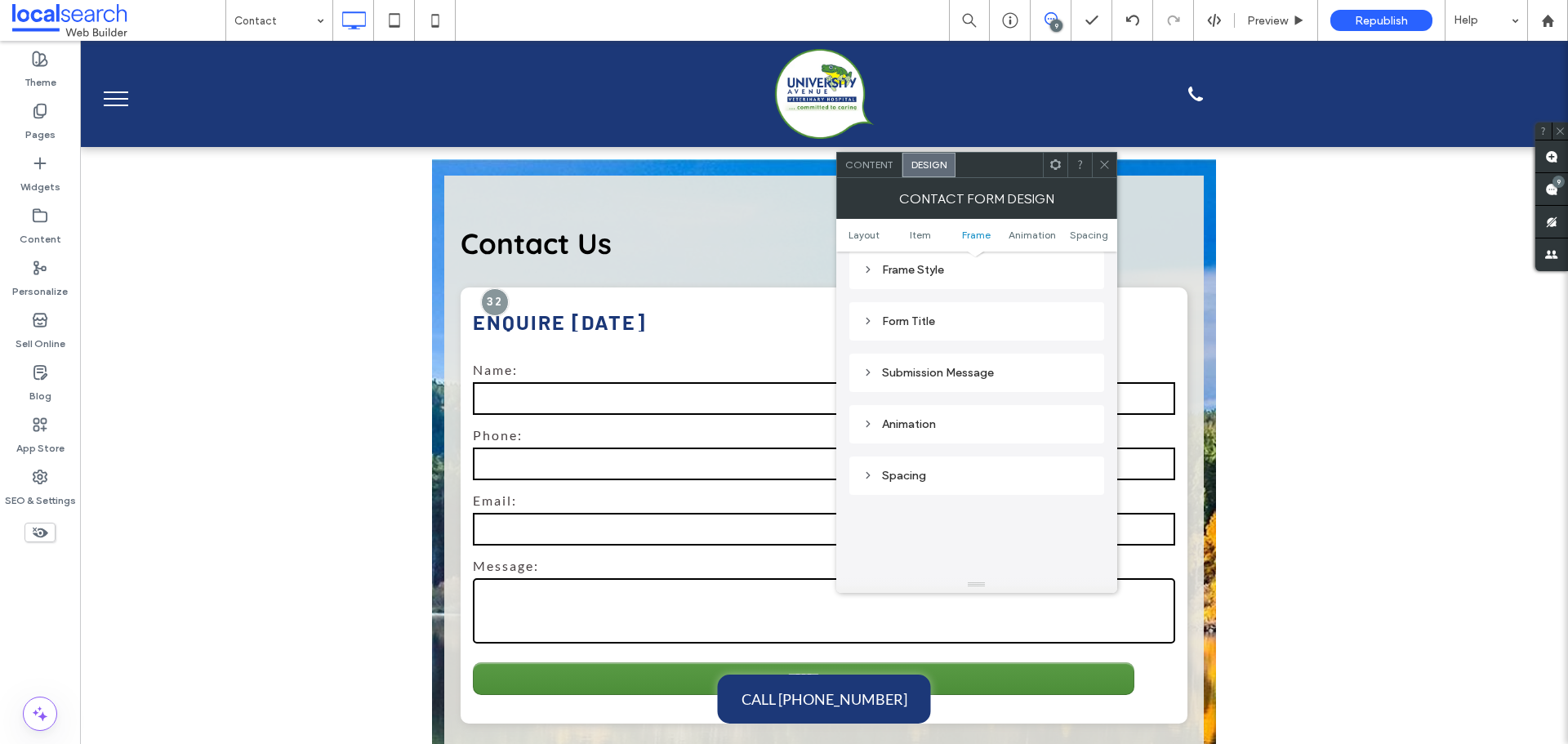
click at [939, 378] on div "Submission Message" at bounding box center [976, 372] width 228 height 14
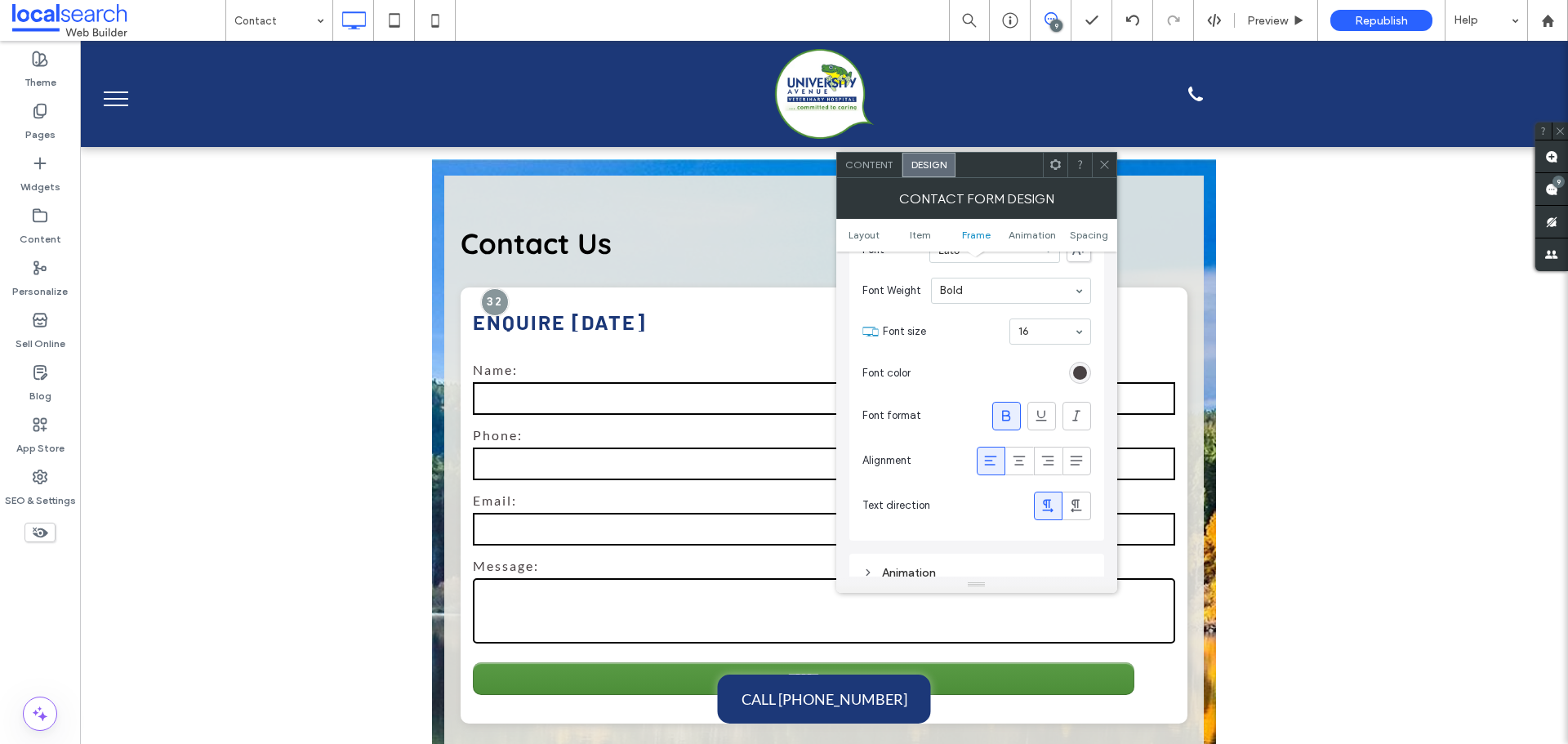
scroll to position [654, 0]
click at [1100, 166] on icon at bounding box center [1104, 164] width 12 height 12
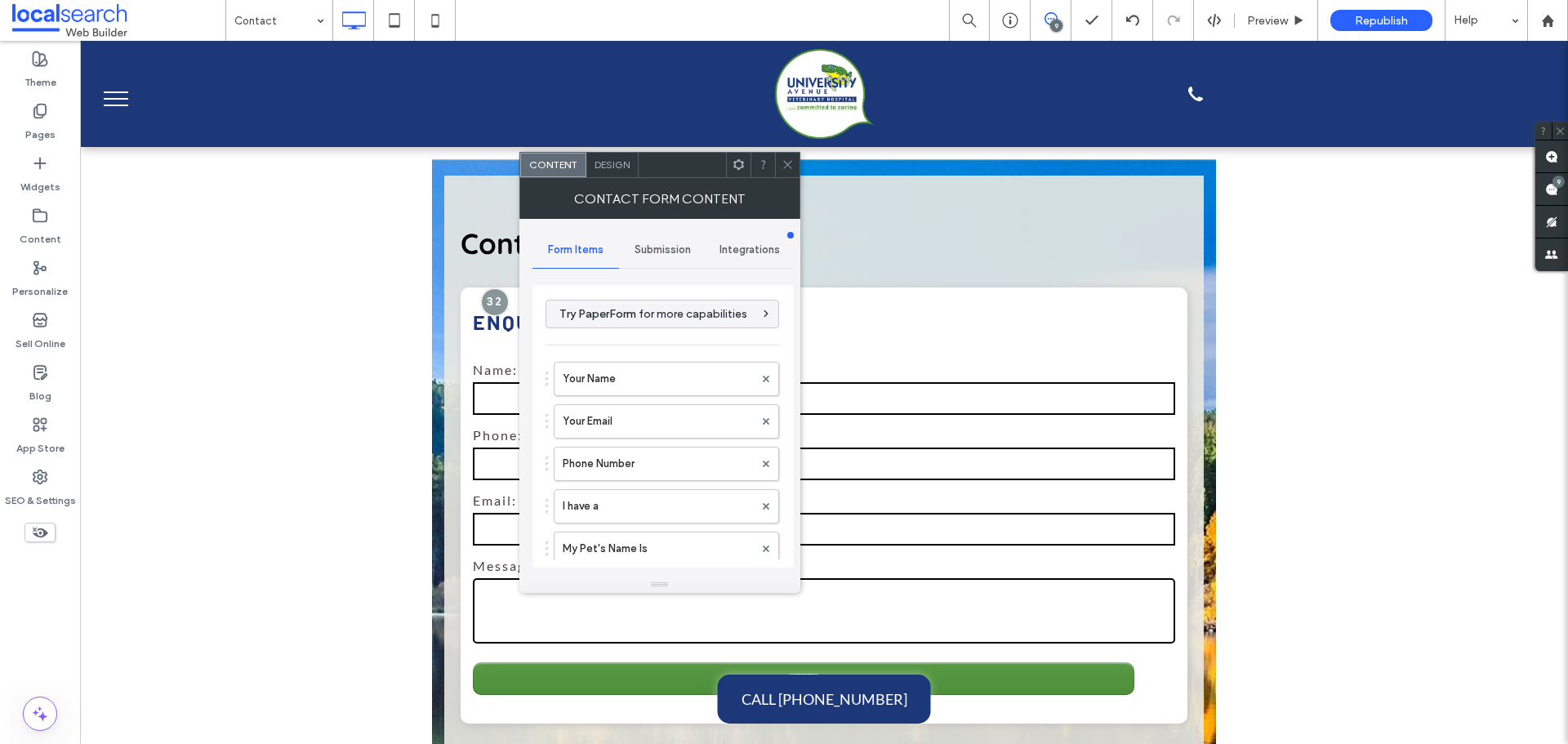
click at [620, 173] on div "Design" at bounding box center [612, 165] width 52 height 25
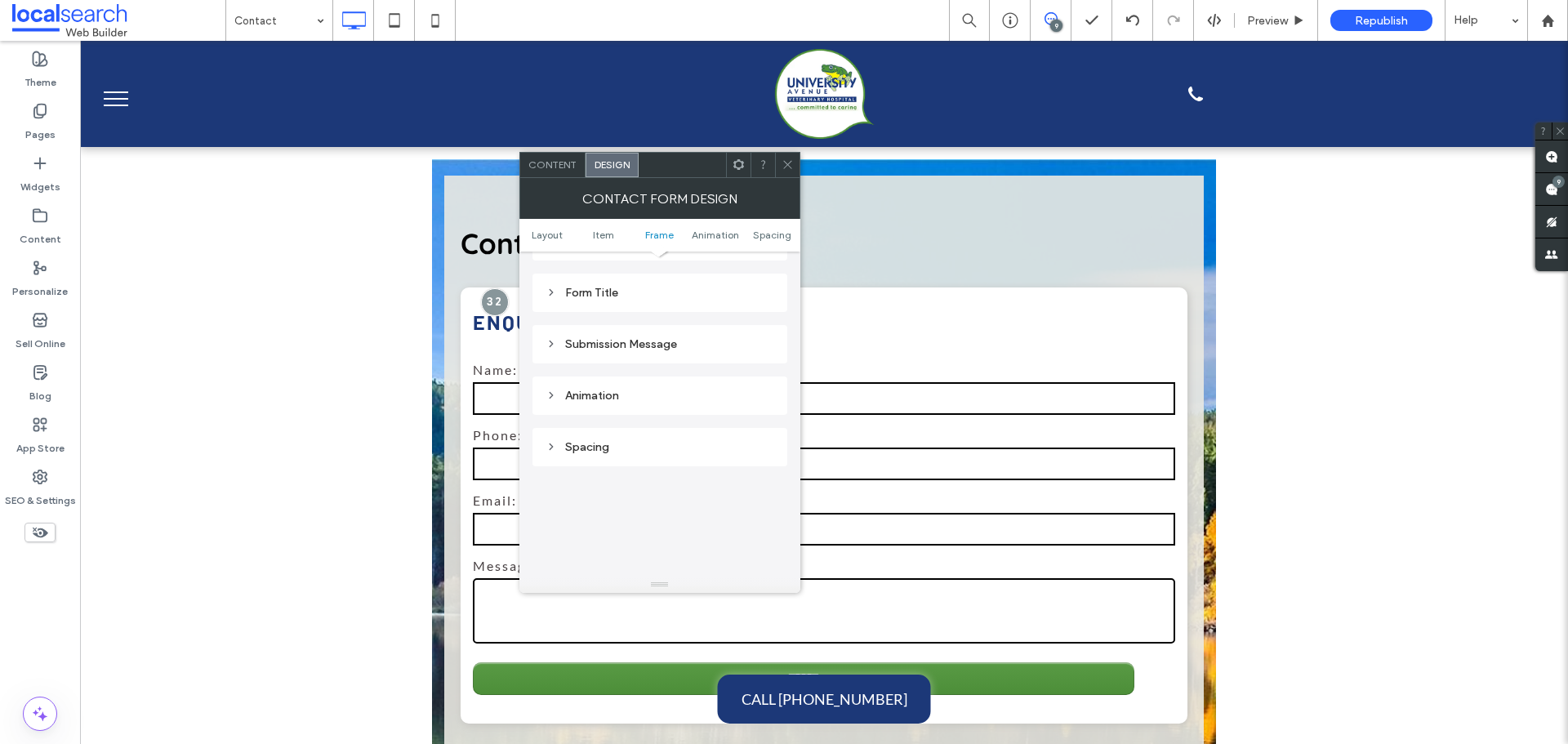
click at [649, 351] on div "Submission Message" at bounding box center [659, 344] width 228 height 22
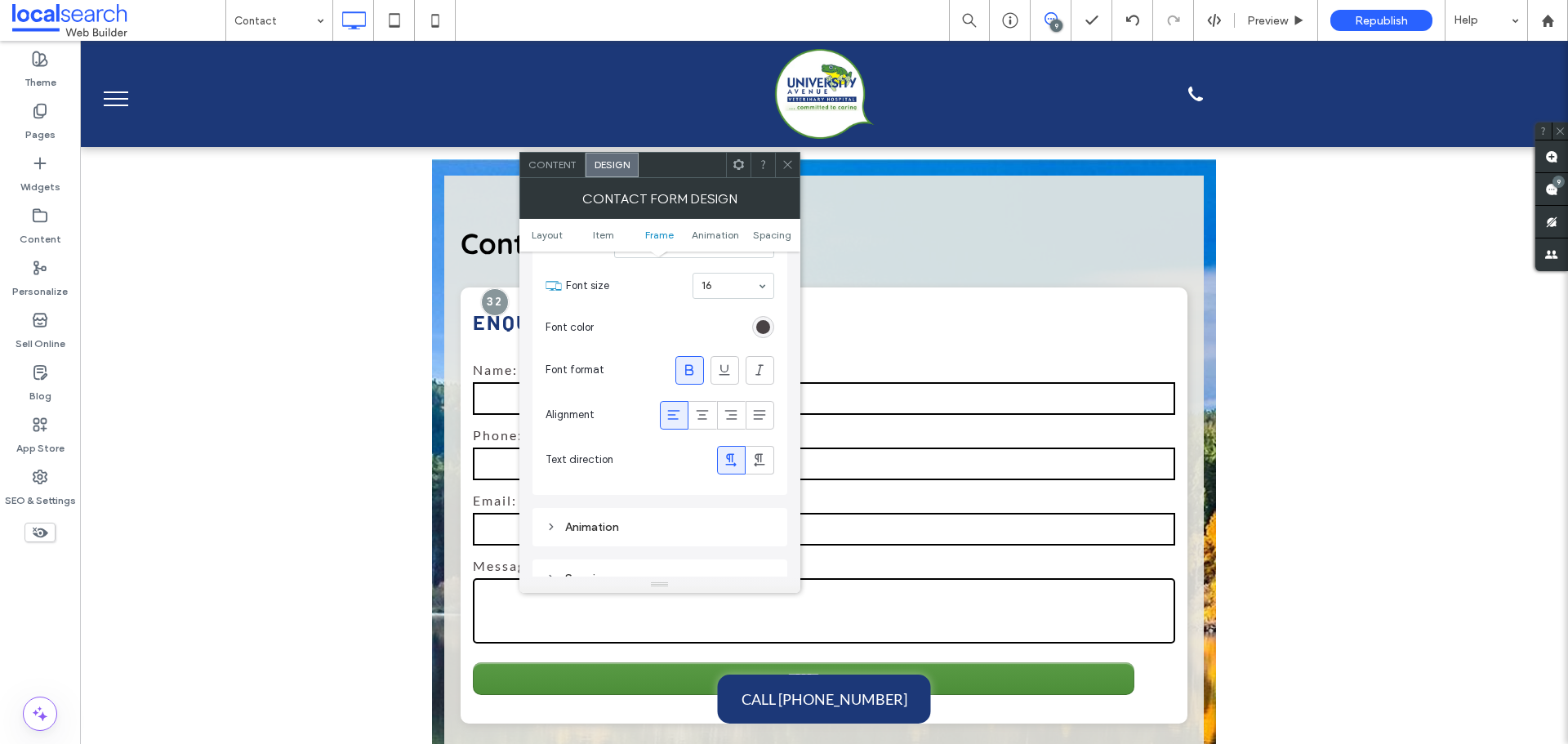
scroll to position [682, 0]
click at [785, 170] on icon at bounding box center [788, 164] width 12 height 12
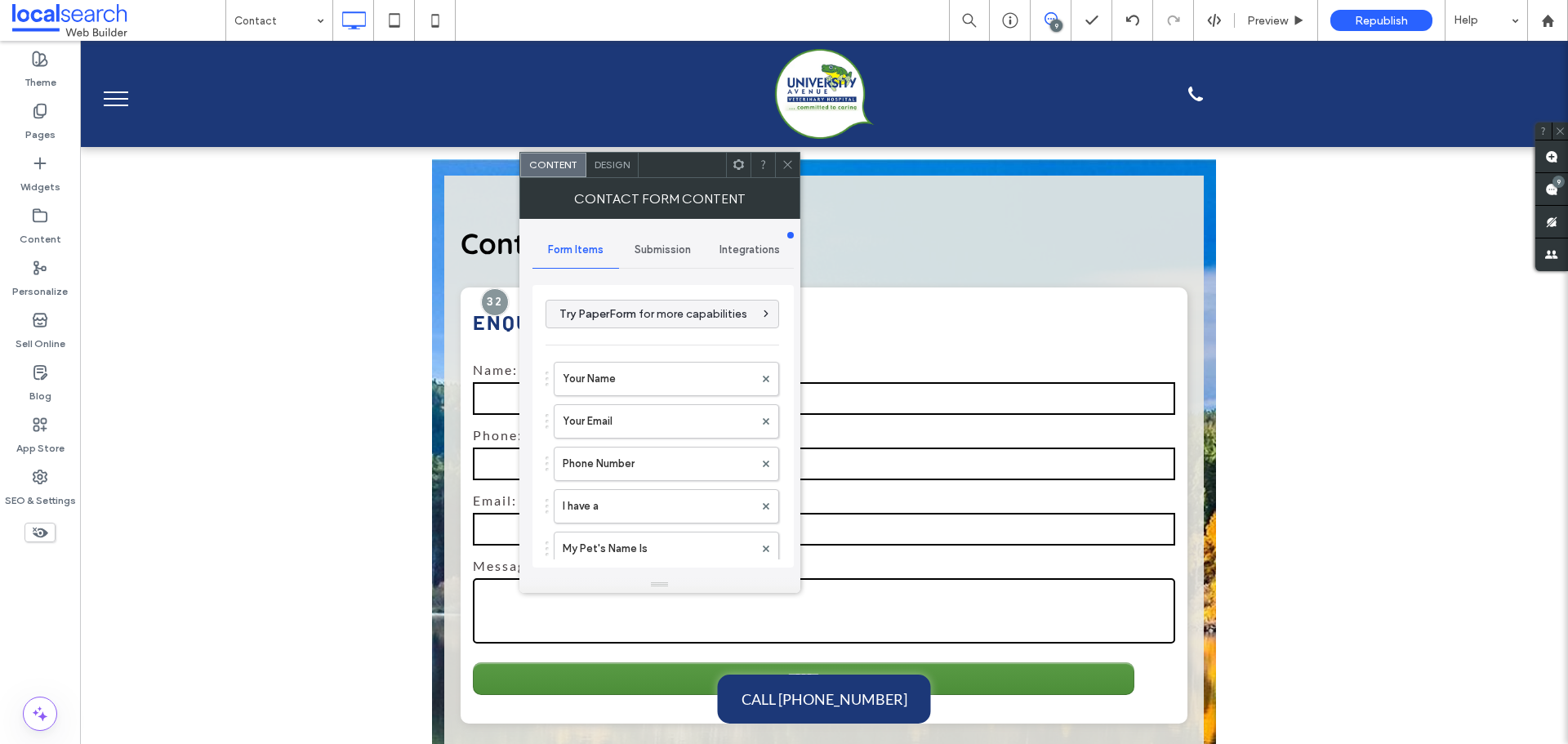
click at [658, 246] on span "Submission" at bounding box center [663, 250] width 56 height 13
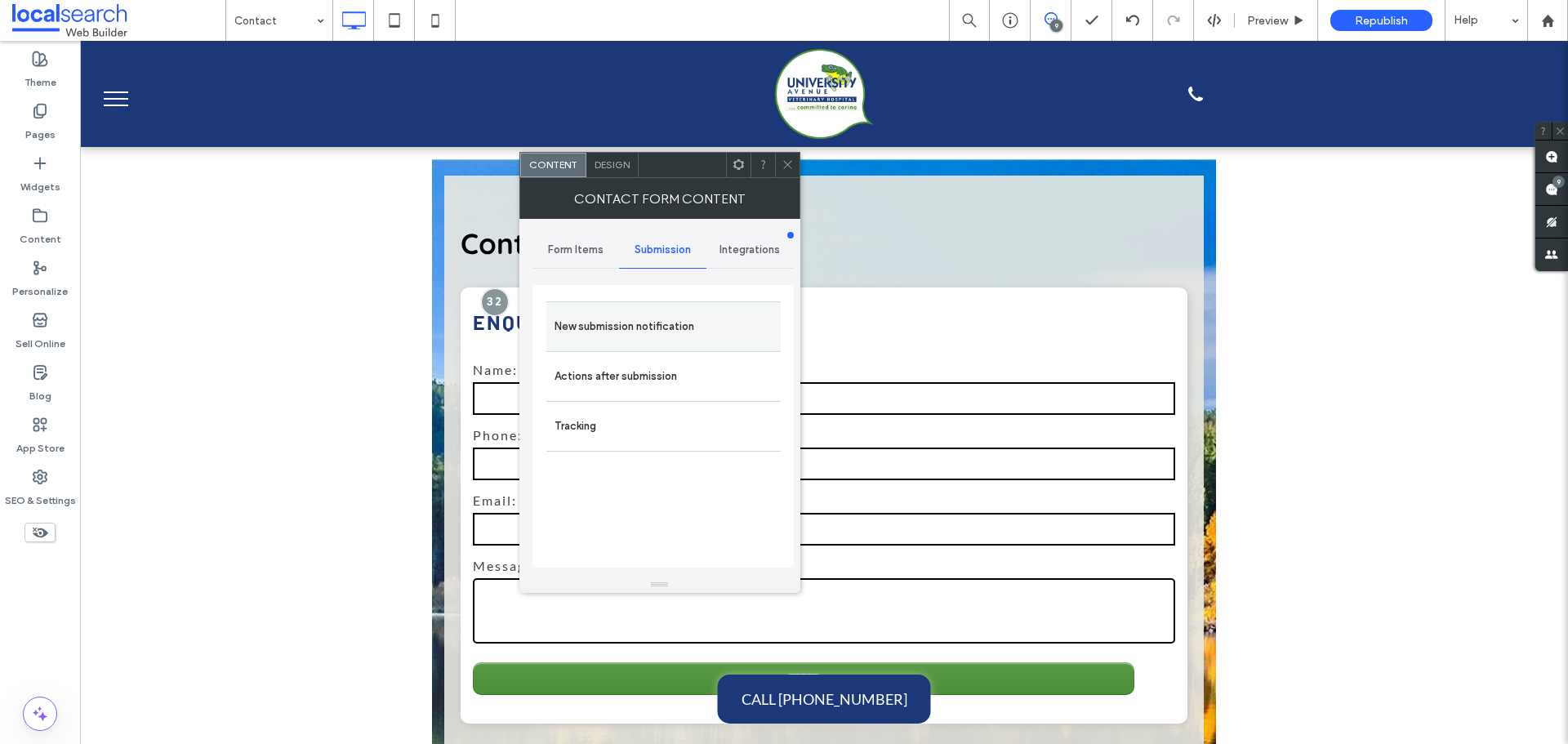
click at [662, 327] on label "New submission notification" at bounding box center [664, 327] width 218 height 33
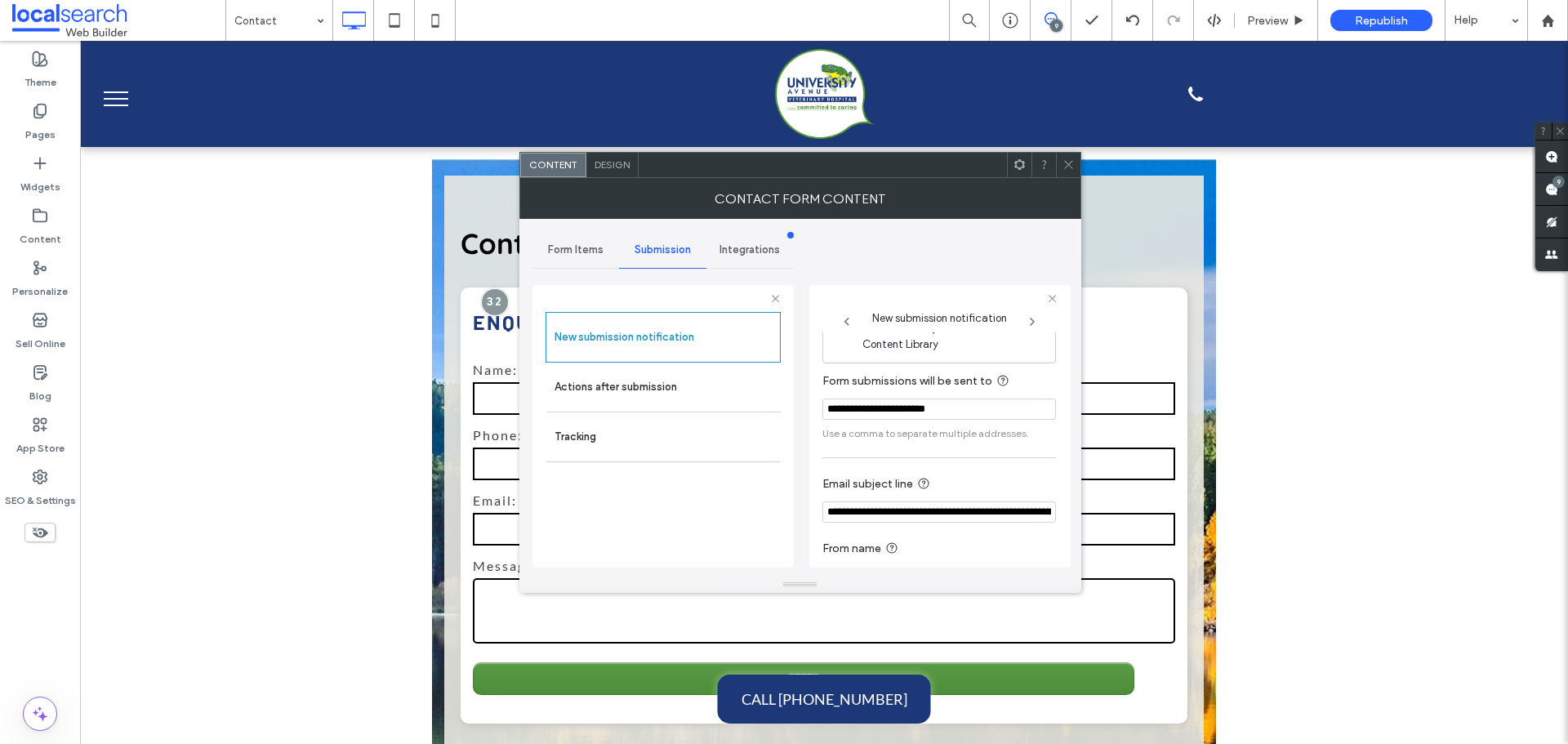
scroll to position [85, 0]
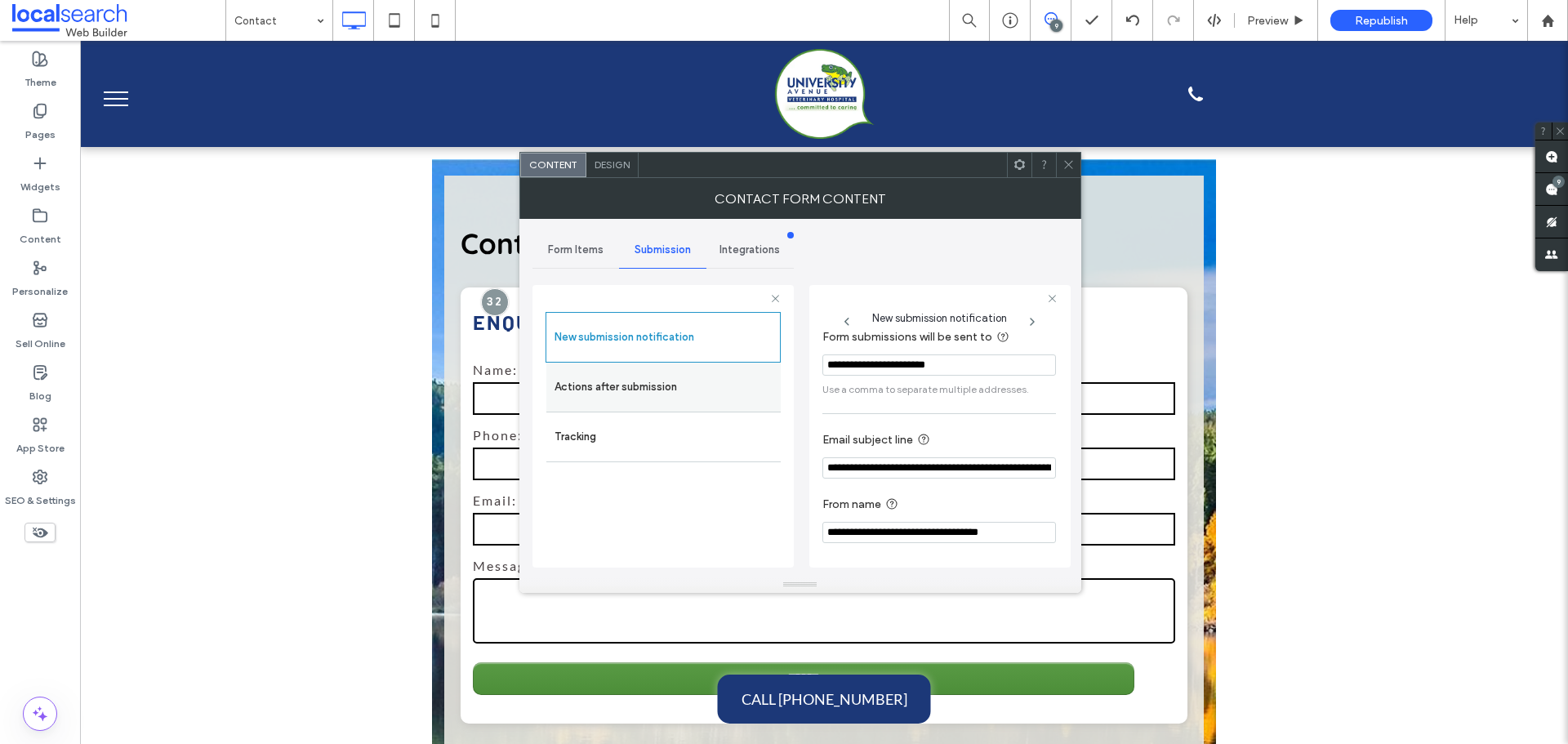
click at [655, 388] on label "Actions after submission" at bounding box center [664, 387] width 218 height 33
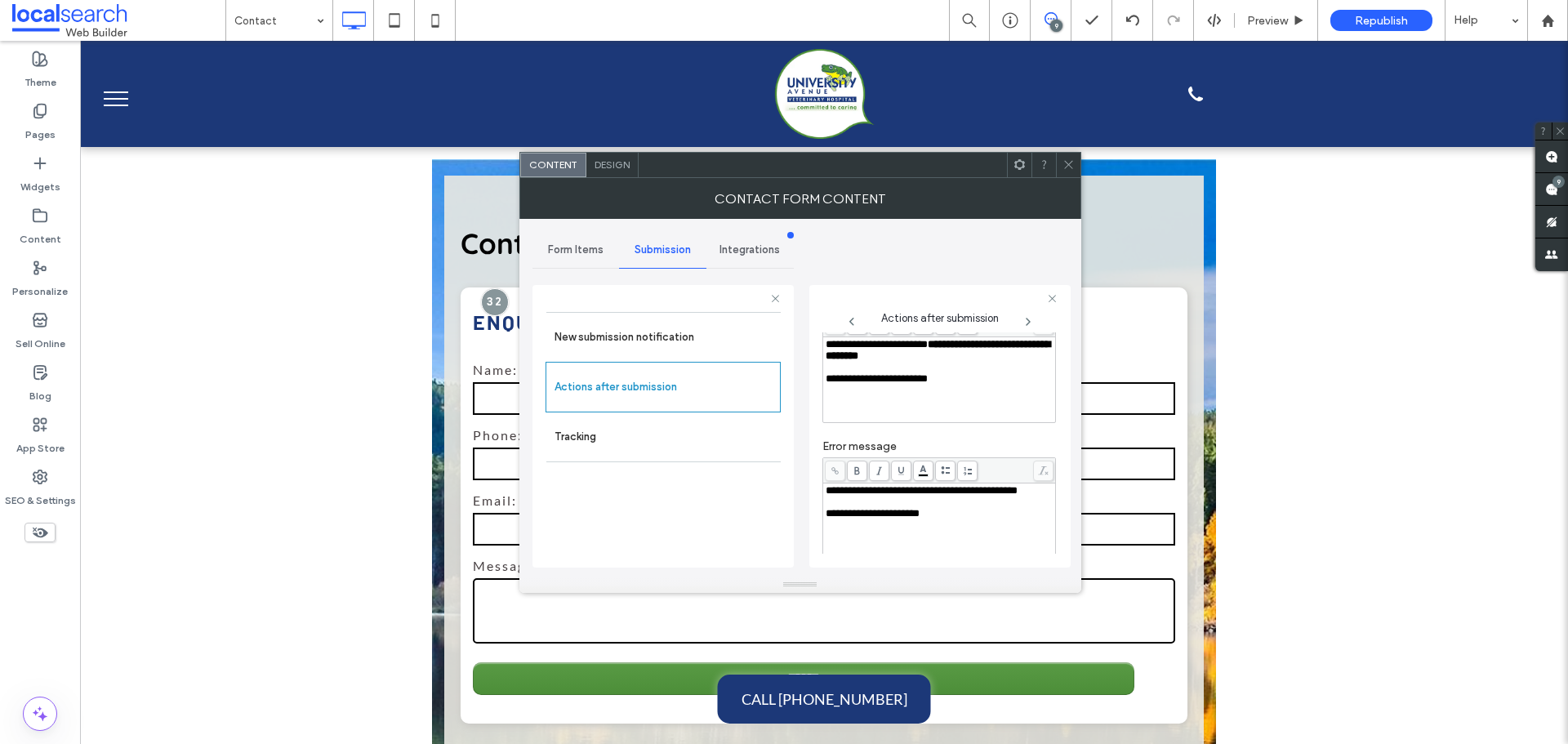
click at [1060, 161] on div at bounding box center [1068, 165] width 25 height 25
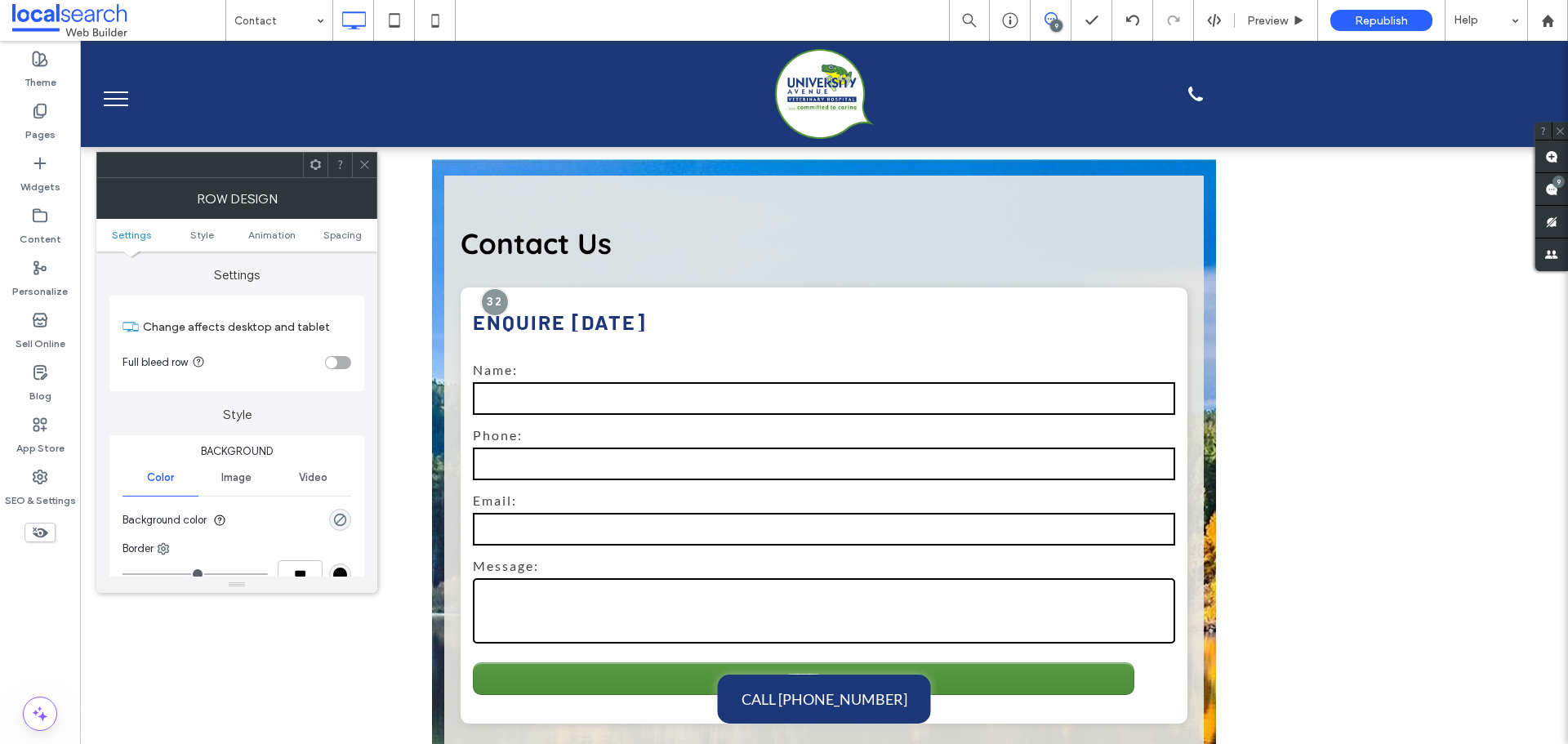
click at [365, 165] on use at bounding box center [364, 165] width 8 height 8
